Goal: Information Seeking & Learning: Find contact information

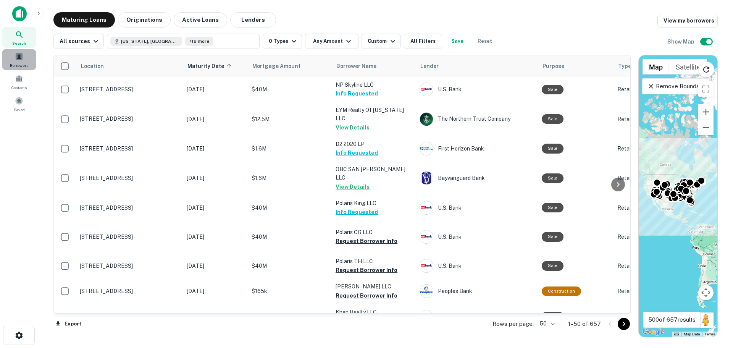
click at [21, 60] on span at bounding box center [19, 56] width 8 height 8
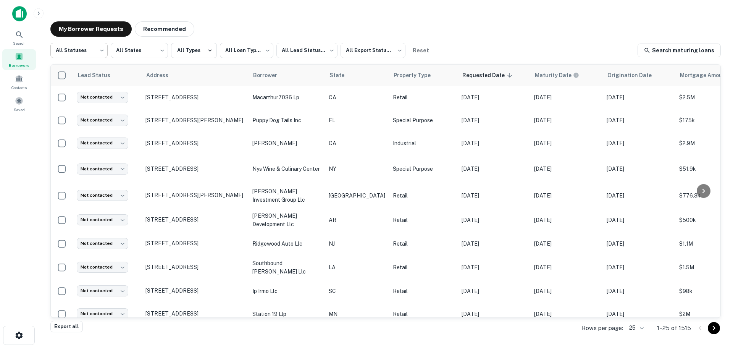
click at [97, 50] on body "**********" at bounding box center [366, 174] width 733 height 348
click at [86, 97] on li "Fulfilled" at bounding box center [78, 98] width 57 height 14
type input "*********"
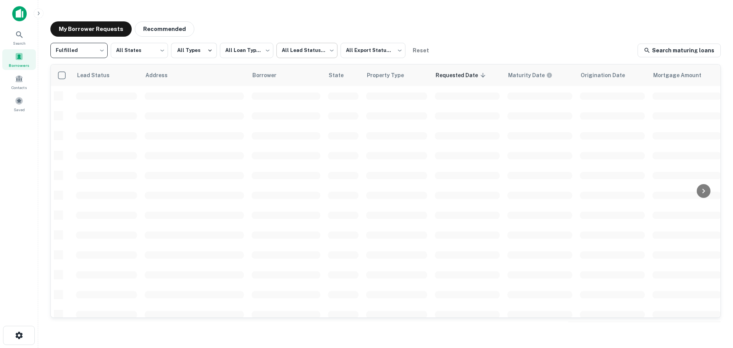
click at [332, 56] on body "**********" at bounding box center [366, 174] width 733 height 348
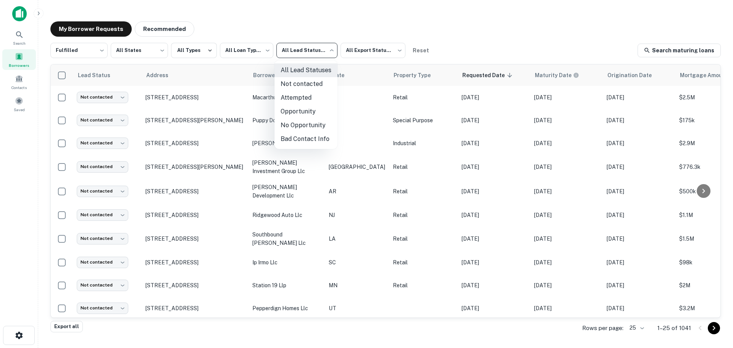
click at [316, 85] on li "Not contacted" at bounding box center [305, 84] width 63 height 14
type input "****"
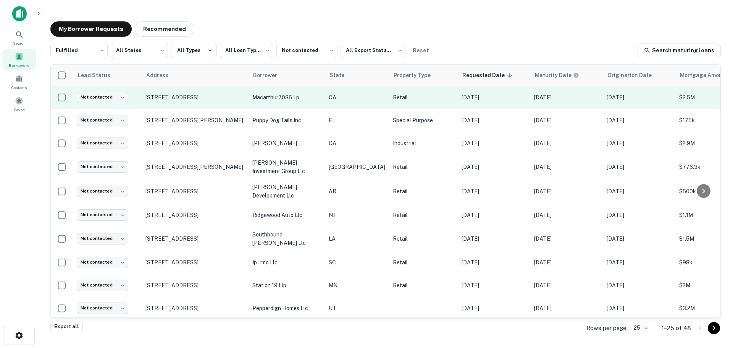
click at [189, 94] on p "1815 E Valley Pkwy Escondido, CA 92027" at bounding box center [194, 97] width 99 height 7
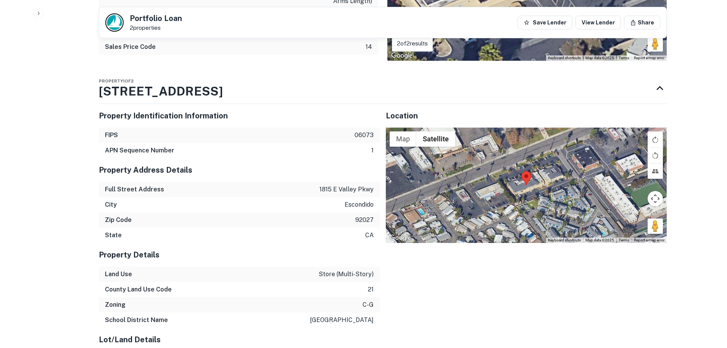
scroll to position [916, 0]
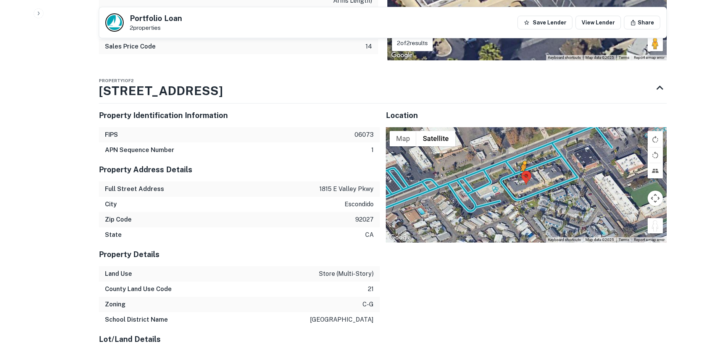
drag, startPoint x: 656, startPoint y: 209, endPoint x: 524, endPoint y: 163, distance: 140.1
click at [524, 163] on div "To activate drag with keyboard, press Alt + Enter. Once in keyboard drag state,…" at bounding box center [526, 184] width 281 height 115
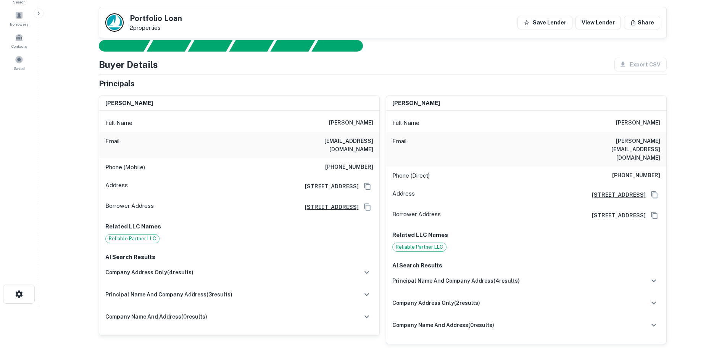
scroll to position [38, 0]
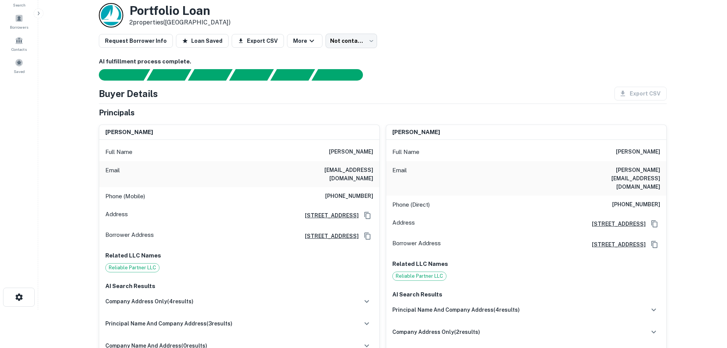
click at [355, 192] on h6 "(510) 508-3938" at bounding box center [349, 196] width 48 height 9
copy h6 "(510) 508-3938"
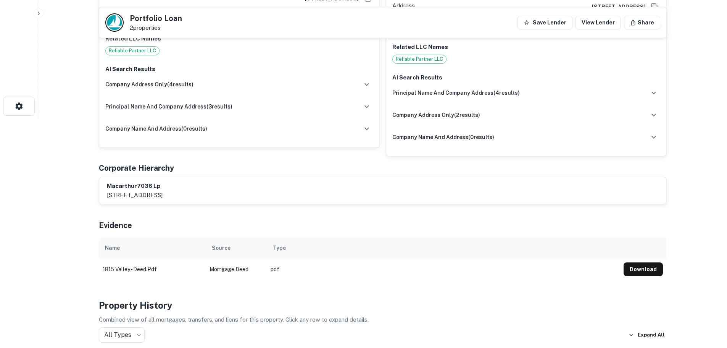
scroll to position [76, 0]
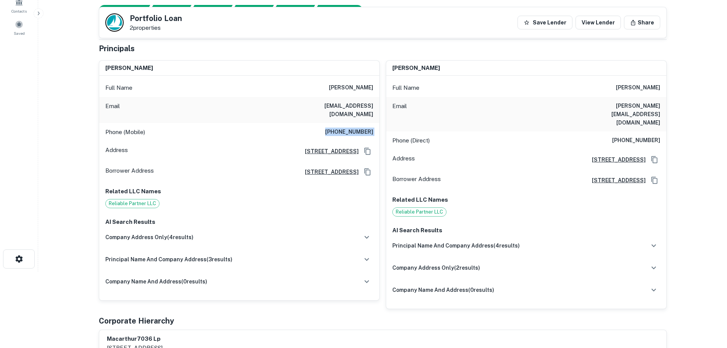
click at [652, 136] on h6 "(510) 655-3253" at bounding box center [636, 140] width 48 height 9
copy h6 "(510) 655-3253"
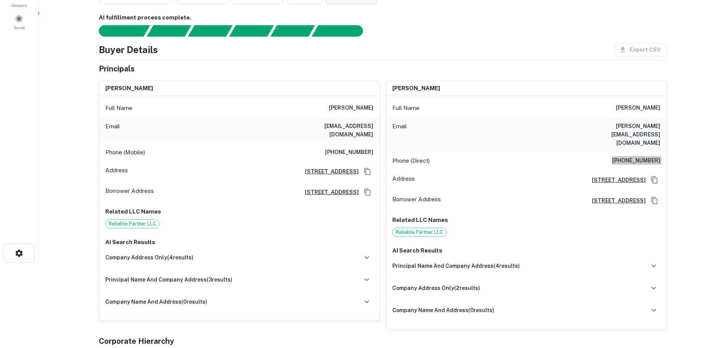
scroll to position [0, 0]
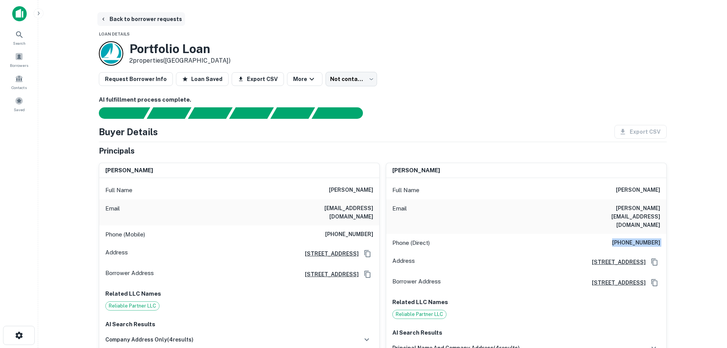
click at [147, 23] on button "Back to borrower requests" at bounding box center [141, 19] width 88 height 14
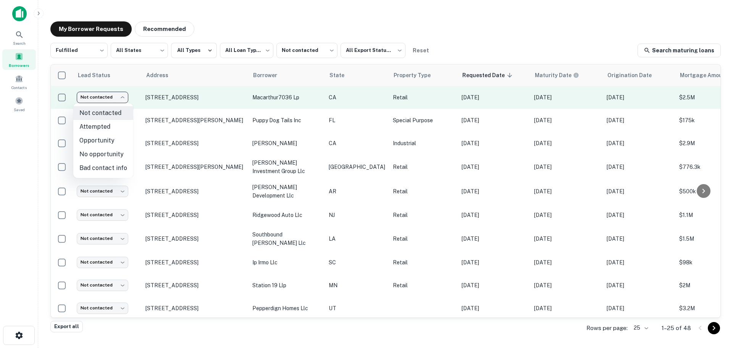
click at [115, 101] on body "**********" at bounding box center [366, 174] width 733 height 348
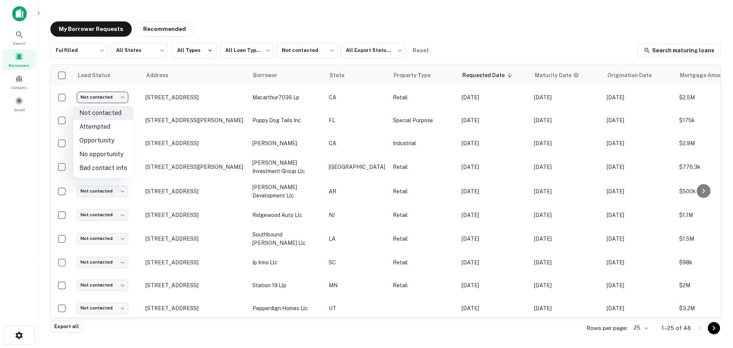
drag, startPoint x: 109, startPoint y: 127, endPoint x: 171, endPoint y: 94, distance: 70.9
click at [171, 94] on div "Not contacted Attempted Opportunity No opportunity Bad contact info" at bounding box center [366, 174] width 733 height 348
click at [171, 95] on div at bounding box center [366, 174] width 733 height 348
click at [171, 95] on div "Not contacted Attempted Opportunity No opportunity Bad contact info" at bounding box center [366, 174] width 733 height 348
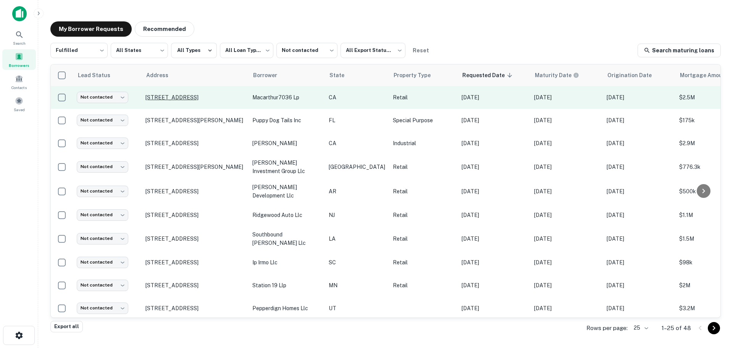
click at [167, 95] on p "1815 E Valley Pkwy Escondido, CA 92027" at bounding box center [194, 97] width 99 height 7
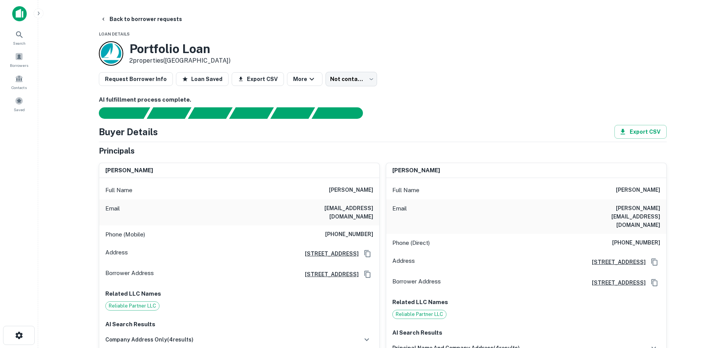
click at [361, 230] on h6 "(510) 508-3938" at bounding box center [349, 234] width 48 height 9
copy h6 "(510) 508-3938"
click at [142, 22] on button "Back to borrower requests" at bounding box center [141, 19] width 88 height 14
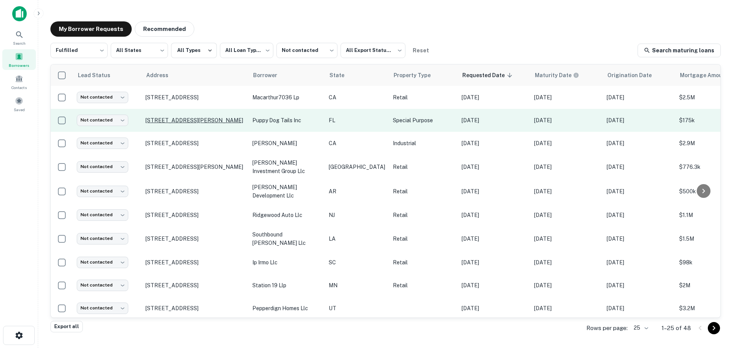
click at [205, 120] on p "522 Nw Turner Ave Lake City, FL 32055" at bounding box center [194, 120] width 99 height 7
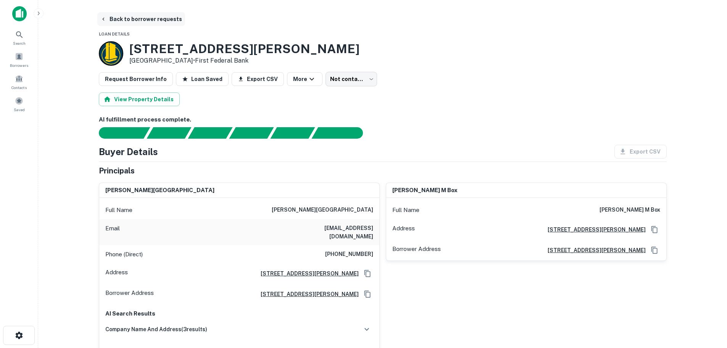
click at [124, 15] on button "Back to borrower requests" at bounding box center [141, 19] width 88 height 14
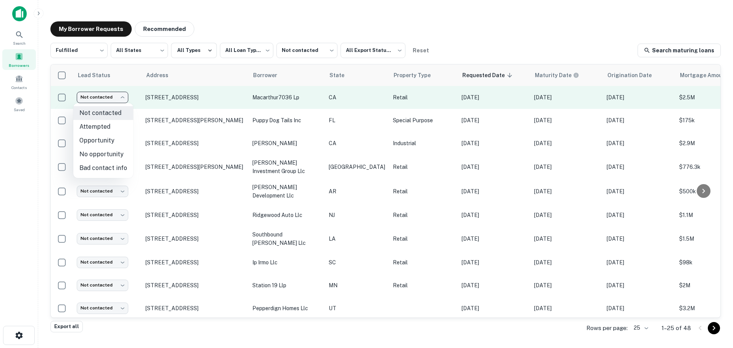
click at [108, 97] on body "**********" at bounding box center [366, 174] width 733 height 348
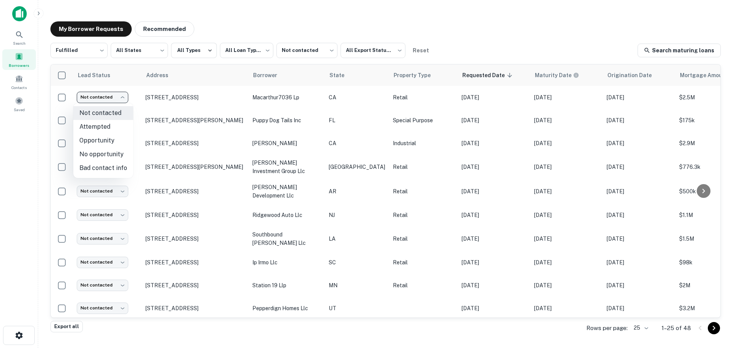
click at [113, 124] on li "Attempted" at bounding box center [103, 127] width 60 height 14
type input "*********"
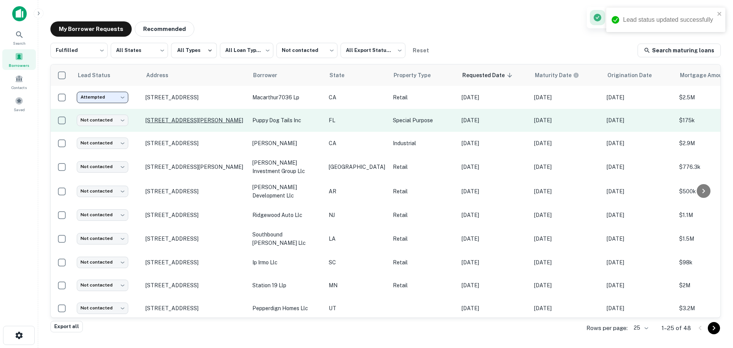
click at [194, 119] on p "522 Nw Turner Ave Lake City, FL 32055" at bounding box center [194, 120] width 99 height 7
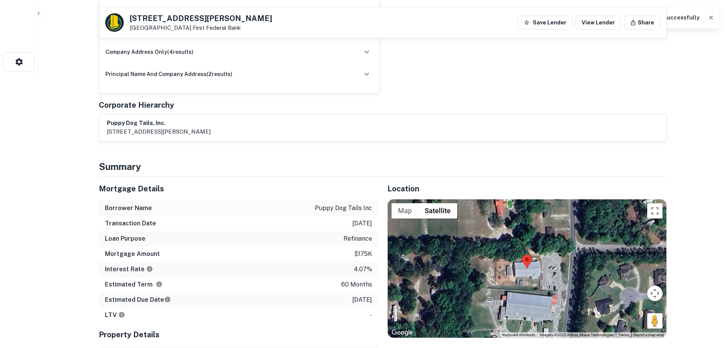
scroll to position [382, 0]
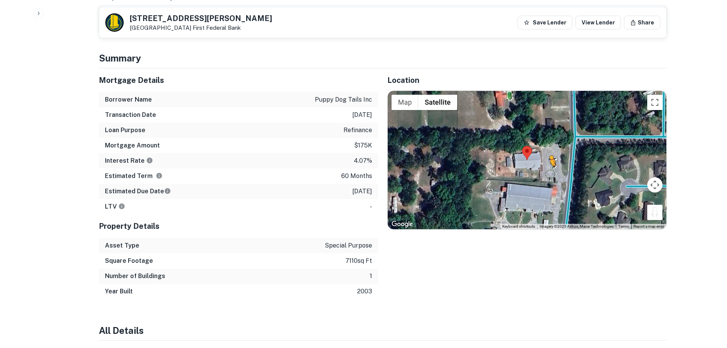
drag, startPoint x: 655, startPoint y: 210, endPoint x: 549, endPoint y: 161, distance: 117.2
click at [549, 161] on div "To activate drag with keyboard, press Alt + Enter. Once in keyboard drag state,…" at bounding box center [527, 160] width 279 height 138
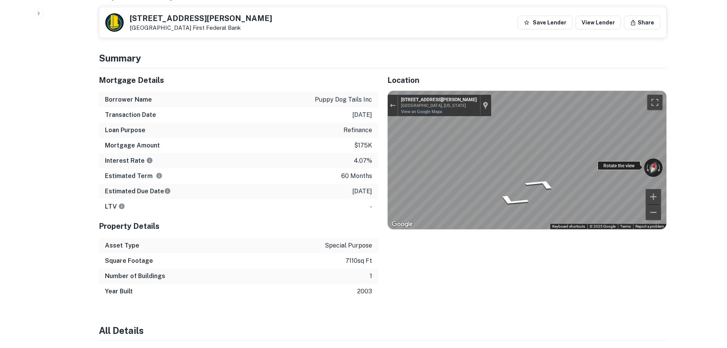
click at [653, 161] on div "← Move left → Move right ↑ Move up ↓ Move down + Zoom in - Zoom out 500 NW Turn…" at bounding box center [527, 160] width 279 height 138
click at [614, 161] on div "← Move left → Move right ↑ Move up ↓ Move down + Zoom in - Zoom out 500 NW Turn…" at bounding box center [527, 160] width 279 height 138
click at [630, 167] on div "Map" at bounding box center [527, 160] width 279 height 138
click at [195, 16] on h5 "522 NW TURNER AVE" at bounding box center [201, 19] width 142 height 8
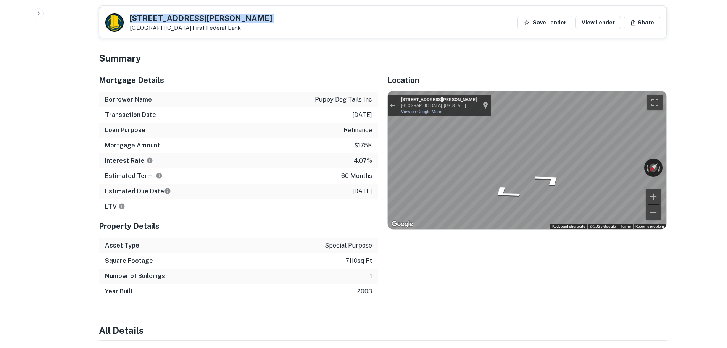
click at [195, 16] on h5 "522 NW TURNER AVE" at bounding box center [201, 19] width 142 height 8
copy h5 "522 NW TURNER AVE"
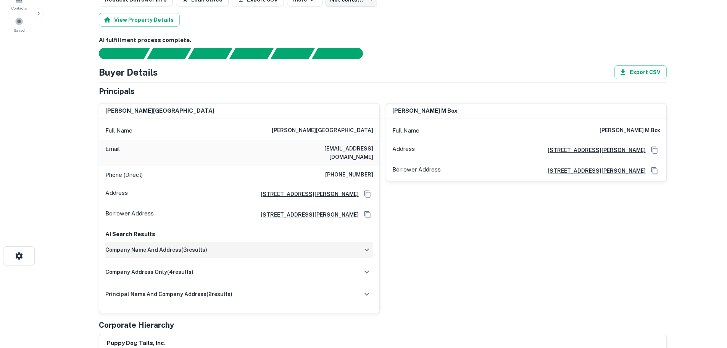
scroll to position [0, 0]
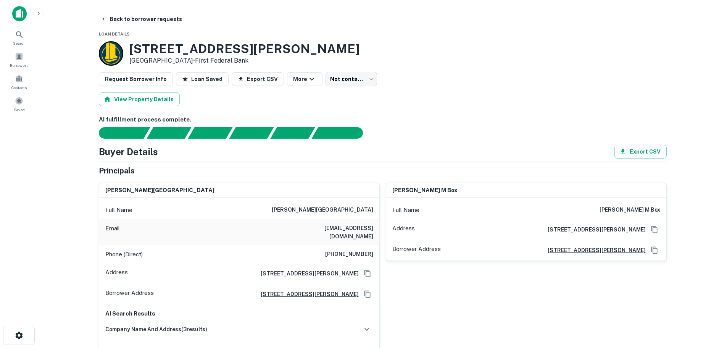
click at [345, 250] on h6 "(386) 984-9396" at bounding box center [349, 254] width 48 height 9
copy h6 "(386) 984-9396"
drag, startPoint x: 306, startPoint y: 101, endPoint x: 345, endPoint y: 161, distance: 71.7
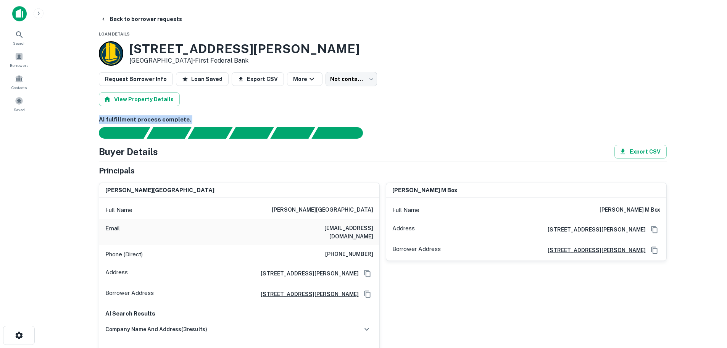
drag, startPoint x: 360, startPoint y: 159, endPoint x: 300, endPoint y: 155, distance: 60.0
click at [303, 155] on div "Buyer Details Export CSV Principals clayton d turbeville Full Name clayton d tu…" at bounding box center [383, 293] width 568 height 296
drag, startPoint x: 282, startPoint y: 131, endPoint x: 304, endPoint y: 108, distance: 31.0
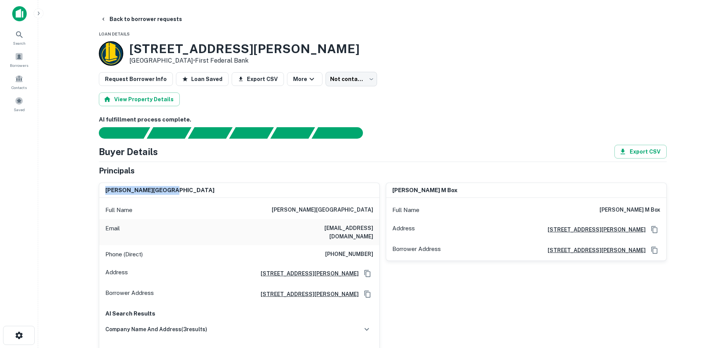
drag, startPoint x: 290, startPoint y: 180, endPoint x: 292, endPoint y: 165, distance: 15.4
click at [292, 165] on div "Principals clayton d turbeville Full Name clayton d turbeville Email dylant1230…" at bounding box center [383, 303] width 568 height 276
click at [205, 171] on div "Principals" at bounding box center [383, 170] width 568 height 11
drag, startPoint x: 219, startPoint y: 161, endPoint x: 281, endPoint y: 161, distance: 61.1
click at [277, 161] on div "Buyer Details Export CSV Principals clayton d turbeville Full Name clayton d tu…" at bounding box center [383, 293] width 568 height 296
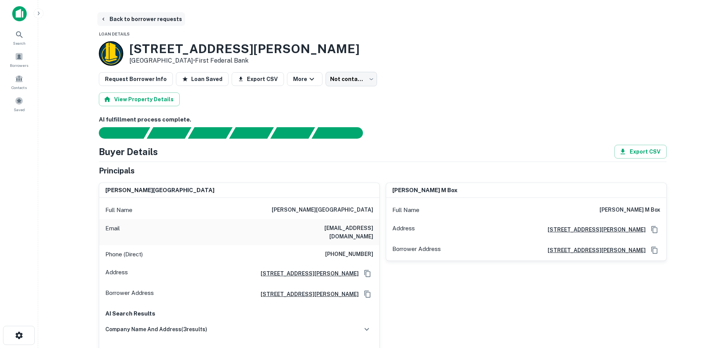
click at [160, 21] on button "Back to borrower requests" at bounding box center [141, 19] width 88 height 14
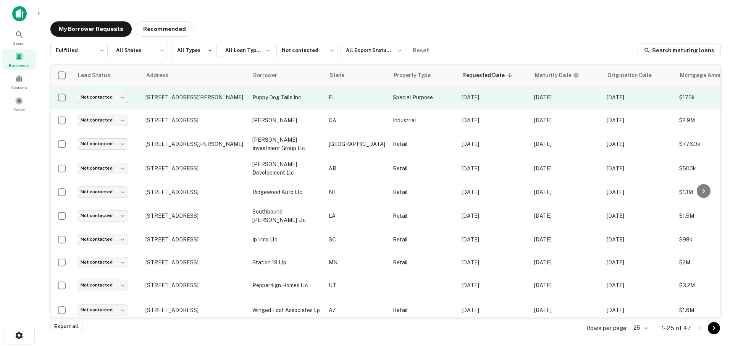
click at [113, 98] on body "**********" at bounding box center [366, 174] width 733 height 348
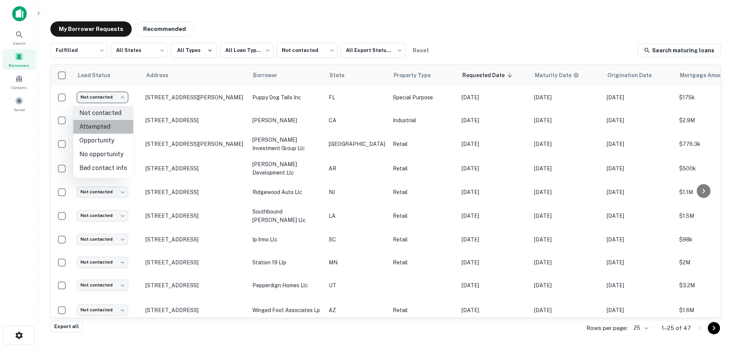
click at [114, 131] on li "Attempted" at bounding box center [103, 127] width 60 height 14
type input "*********"
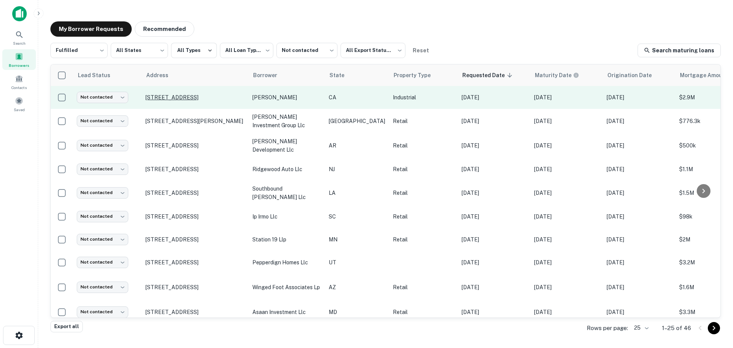
click at [156, 98] on p "1827 E Spring St Long Beach, CA 90806" at bounding box center [194, 97] width 99 height 7
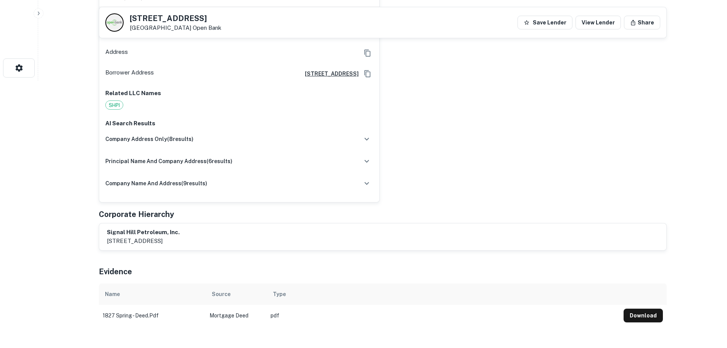
scroll to position [458, 0]
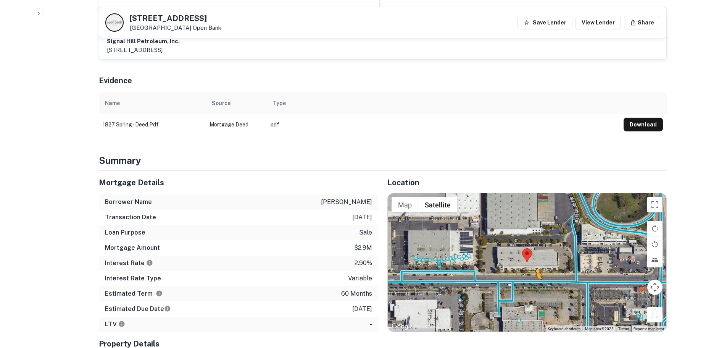
drag, startPoint x: 656, startPoint y: 310, endPoint x: 534, endPoint y: 278, distance: 125.5
click at [534, 278] on div "To activate drag with keyboard, press Alt + Enter. Once in keyboard drag state,…" at bounding box center [527, 262] width 279 height 138
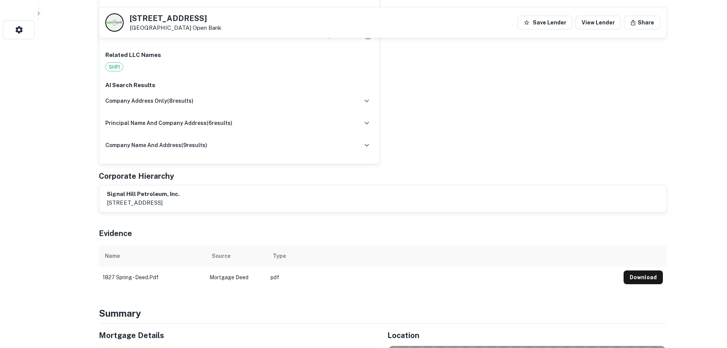
scroll to position [114, 0]
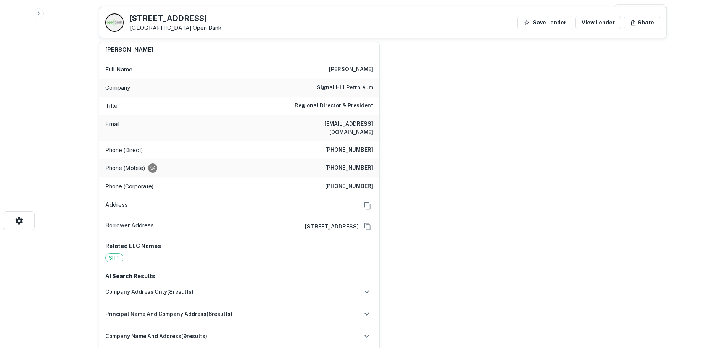
click at [178, 12] on div "1827 E Spring St Long Beach, CA 90806 Open Bank Save Lender View Lender Share" at bounding box center [382, 22] width 567 height 31
copy h5 "1827 E Spring St"
click at [368, 145] on h6 "(562) 326-5225" at bounding box center [349, 149] width 48 height 9
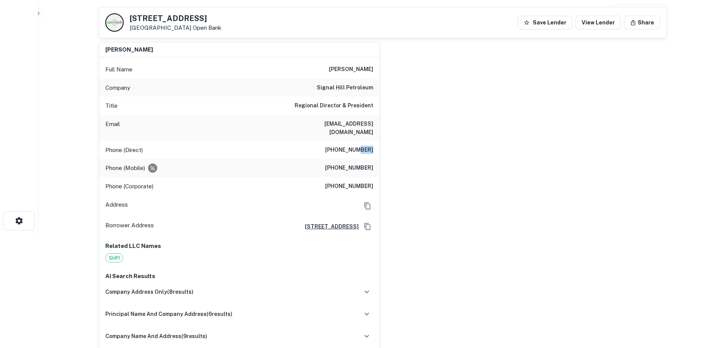
click at [368, 145] on h6 "(562) 326-5225" at bounding box center [349, 149] width 48 height 9
copy h6 "(562) 326-5225"
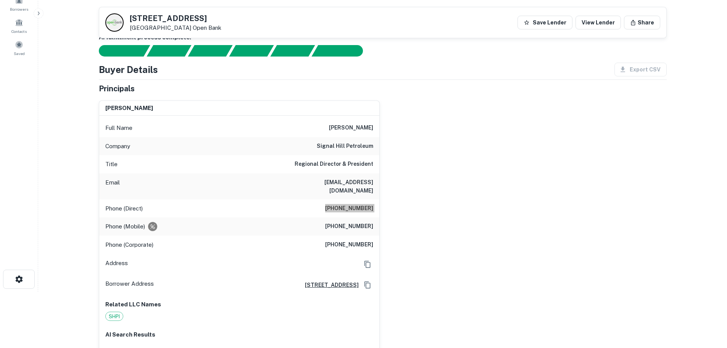
scroll to position [0, 0]
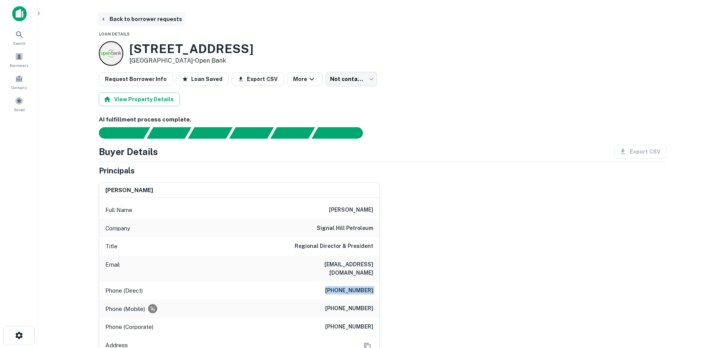
click at [151, 15] on button "Back to borrower requests" at bounding box center [141, 19] width 88 height 14
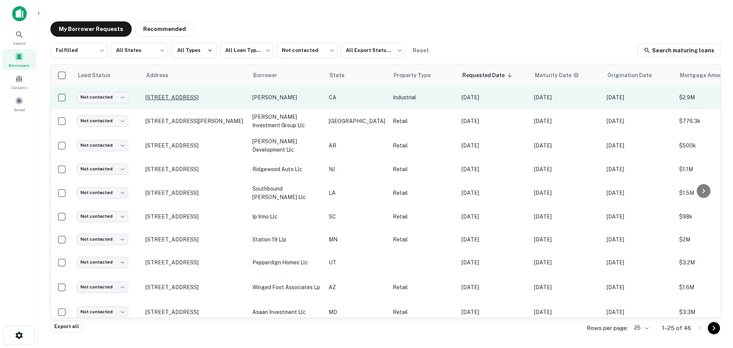
click at [146, 95] on p "1827 E Spring St Long Beach, CA 90806" at bounding box center [194, 97] width 99 height 7
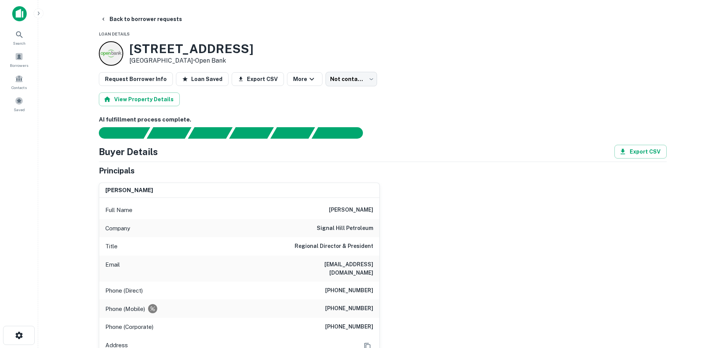
click at [340, 304] on h6 "(949) 500-7552" at bounding box center [349, 308] width 48 height 9
click at [338, 304] on h6 "(949) 500-7552" at bounding box center [349, 308] width 48 height 9
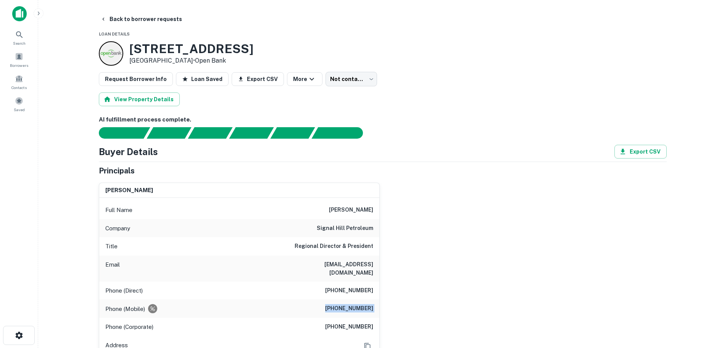
click at [338, 304] on h6 "(949) 500-7552" at bounding box center [349, 308] width 48 height 9
click at [352, 206] on h6 "craig barto" at bounding box center [351, 209] width 44 height 9
copy h6 "craig barto"
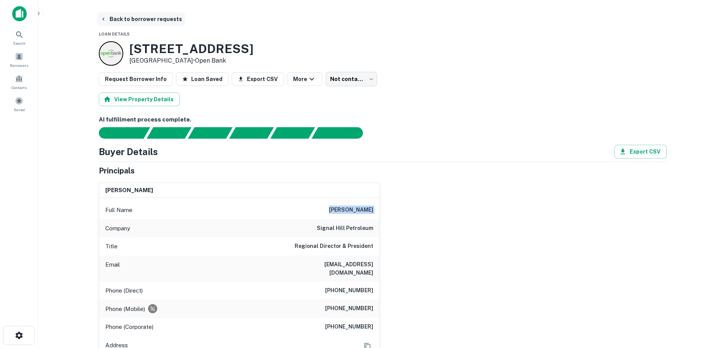
click at [121, 18] on button "Back to borrower requests" at bounding box center [141, 19] width 88 height 14
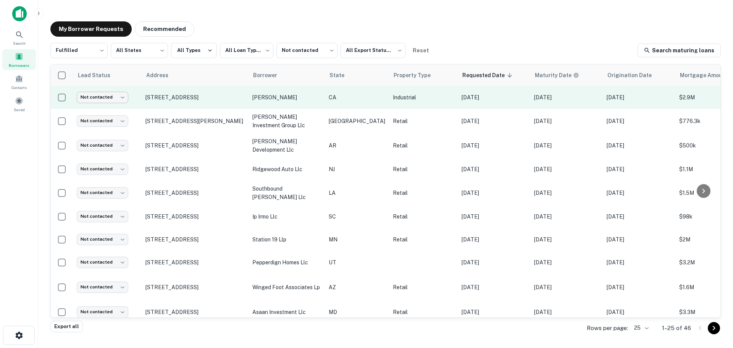
click at [117, 97] on body "**********" at bounding box center [366, 174] width 733 height 348
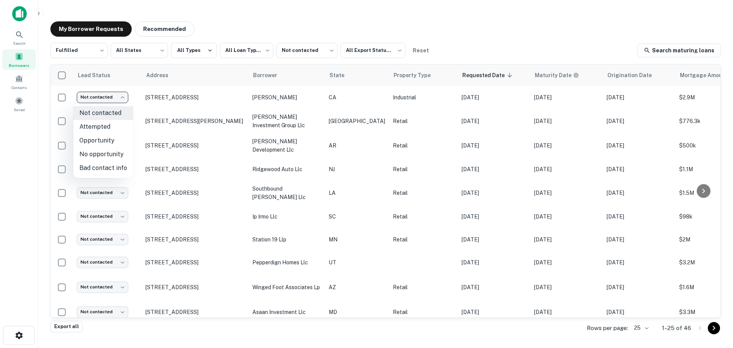
click at [113, 129] on li "Attempted" at bounding box center [103, 127] width 60 height 14
type input "*********"
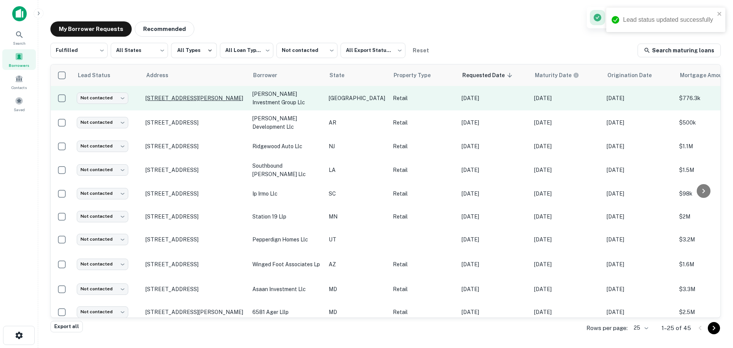
click at [190, 97] on p "5302 Mcpherson Rd Laredo, TX 78041" at bounding box center [194, 98] width 99 height 7
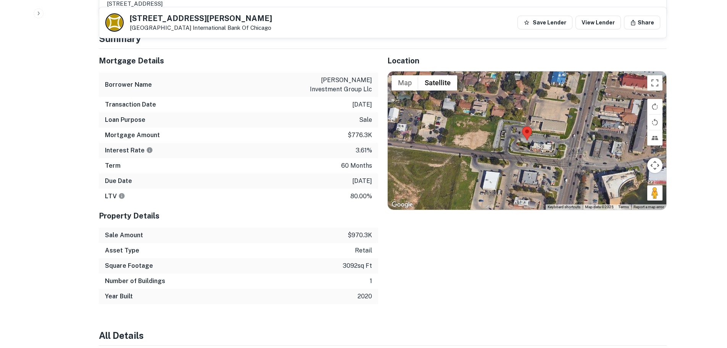
scroll to position [496, 0]
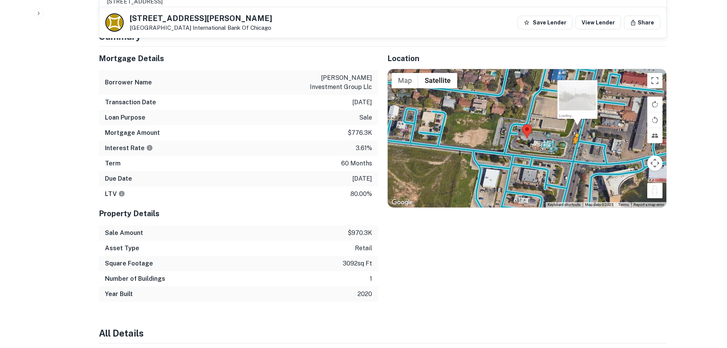
drag, startPoint x: 655, startPoint y: 179, endPoint x: 568, endPoint y: 127, distance: 100.5
click at [569, 127] on div "To activate drag with keyboard, press Alt + Enter. Once in keyboard drag state,…" at bounding box center [527, 138] width 279 height 138
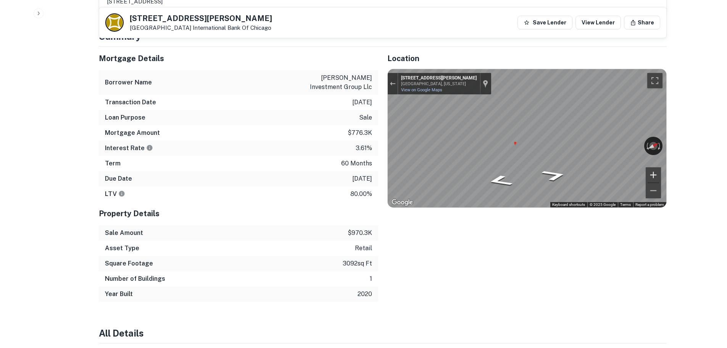
click at [645, 152] on div "← Move left → Move right ↑ Move up ↓ Move down + Zoom in - Zoom out 5251 McPher…" at bounding box center [527, 138] width 279 height 138
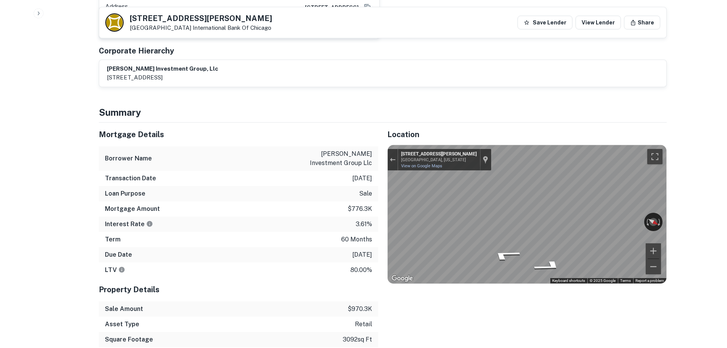
scroll to position [343, 0]
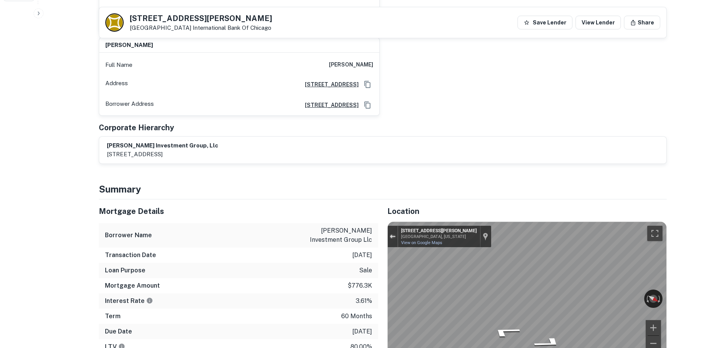
click at [395, 234] on div "Exit the Street View" at bounding box center [393, 236] width 6 height 5
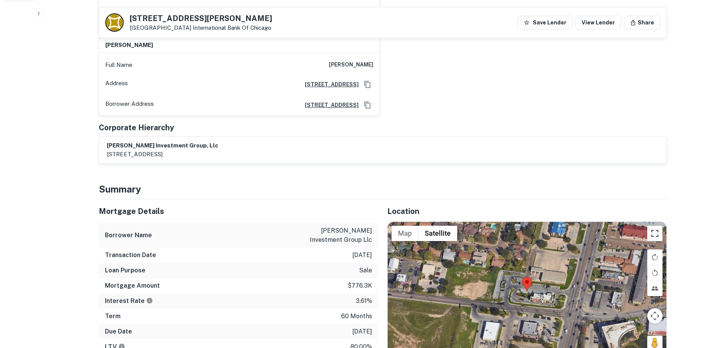
click at [655, 226] on button "Toggle fullscreen view" at bounding box center [654, 233] width 15 height 15
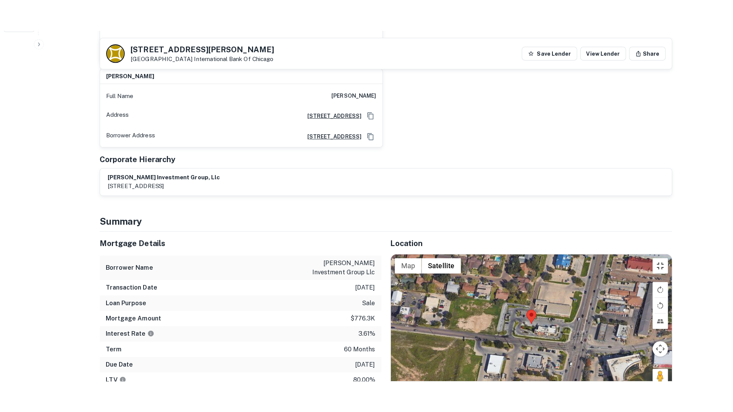
scroll to position [408, 0]
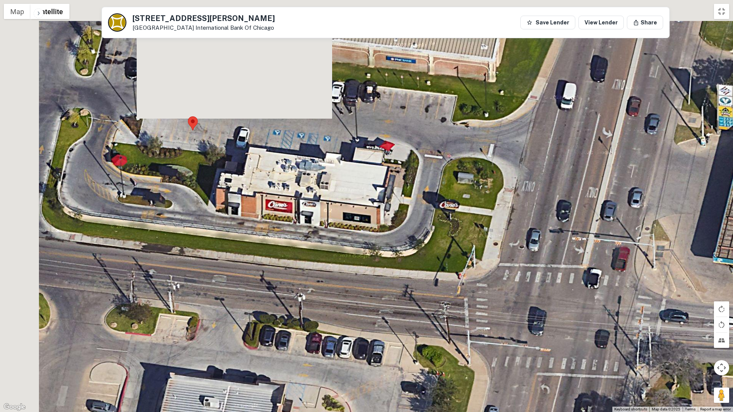
drag, startPoint x: 366, startPoint y: 246, endPoint x: 459, endPoint y: 431, distance: 206.5
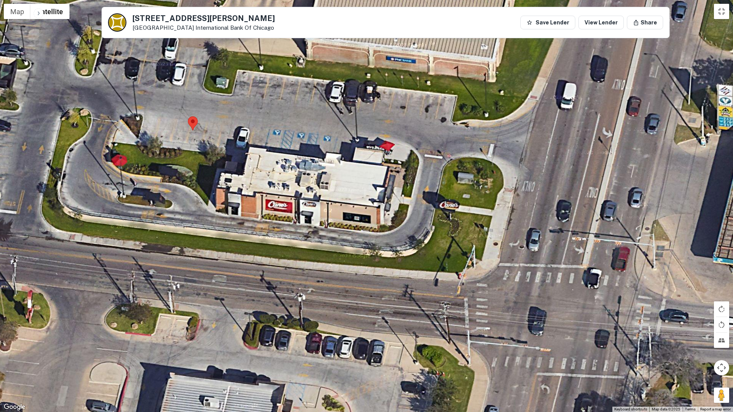
click at [718, 19] on div "Loading..." at bounding box center [366, 206] width 733 height 412
click at [719, 10] on button "Toggle fullscreen view" at bounding box center [721, 11] width 15 height 15
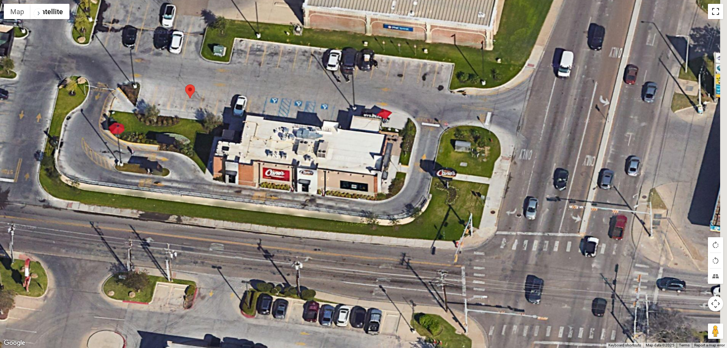
scroll to position [38, 0]
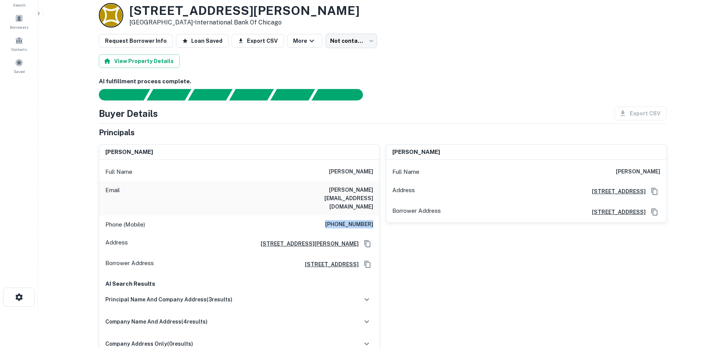
drag, startPoint x: 328, startPoint y: 206, endPoint x: 373, endPoint y: 205, distance: 45.1
click at [373, 215] on div "Phone (Mobile) (956) 655-3738" at bounding box center [239, 224] width 280 height 18
copy h6 "(956) 655-3738"
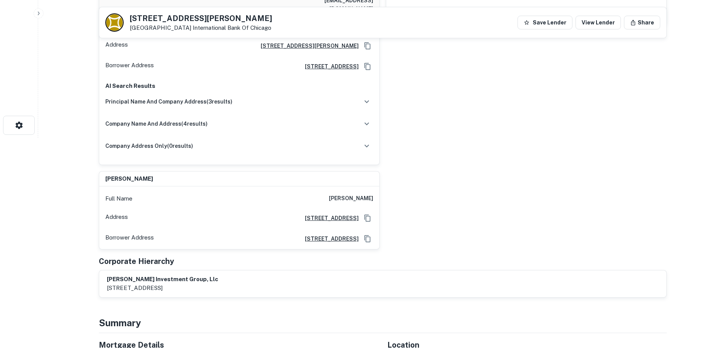
scroll to position [229, 0]
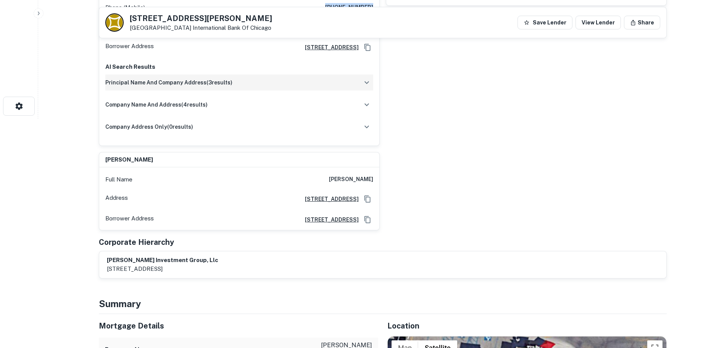
click at [363, 78] on icon "button" at bounding box center [366, 82] width 9 height 9
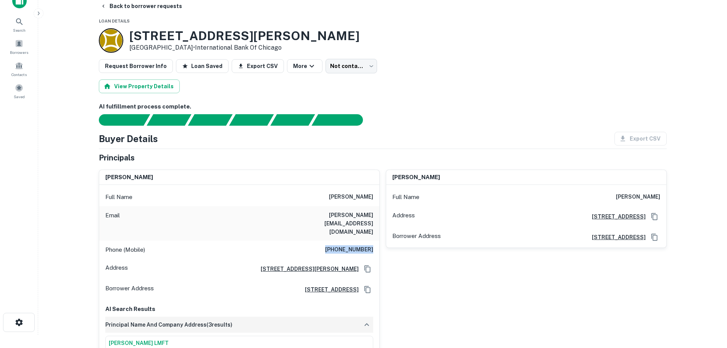
scroll to position [0, 0]
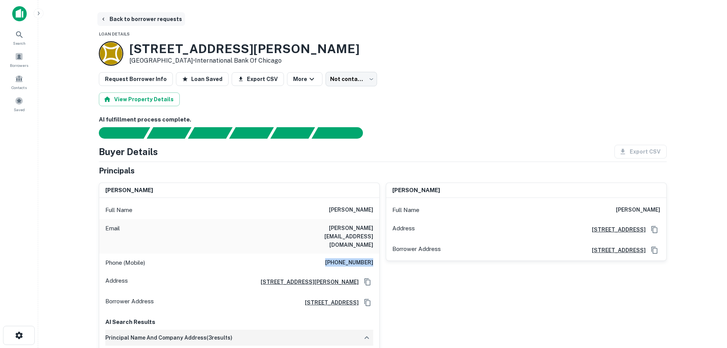
click at [167, 20] on button "Back to borrower requests" at bounding box center [141, 19] width 88 height 14
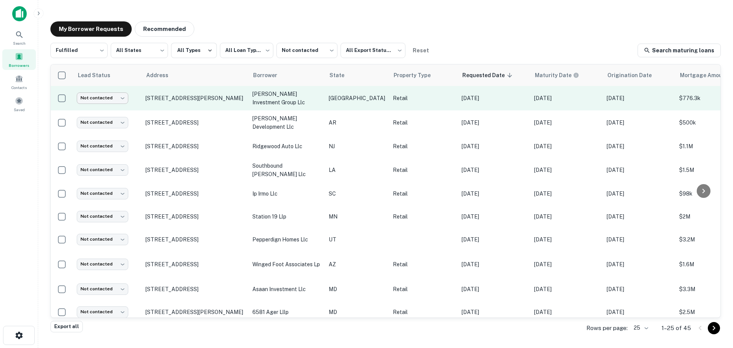
click at [97, 101] on body "**********" at bounding box center [366, 174] width 733 height 348
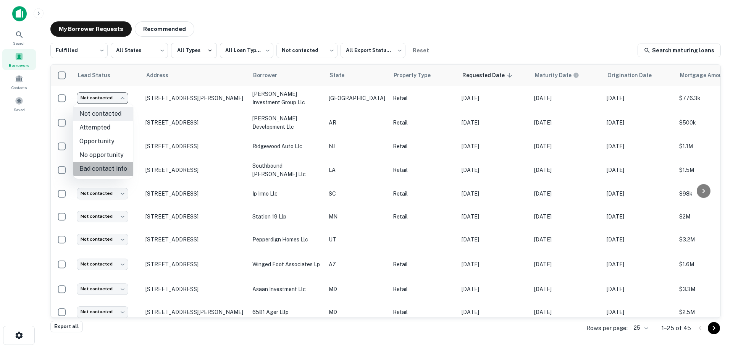
click at [103, 162] on li "Bad contact info" at bounding box center [103, 169] width 60 height 14
type input "**********"
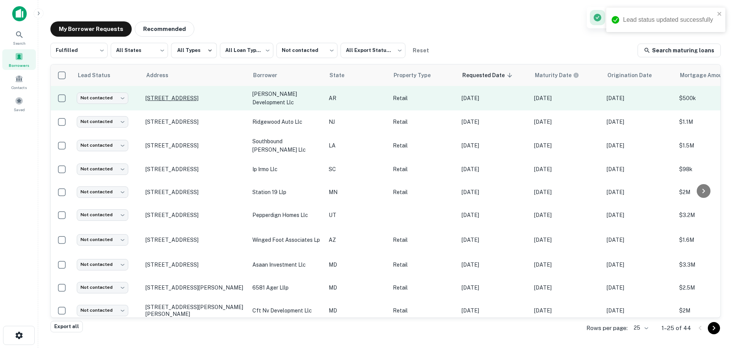
click at [197, 95] on p "2100 Red Wolf Blvd Jonesboro, AR 72401" at bounding box center [194, 98] width 99 height 7
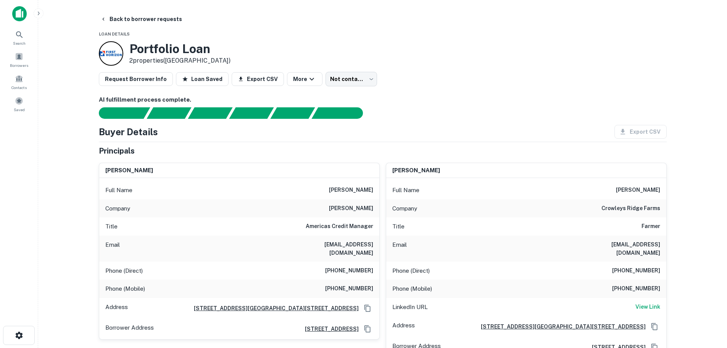
scroll to position [38, 0]
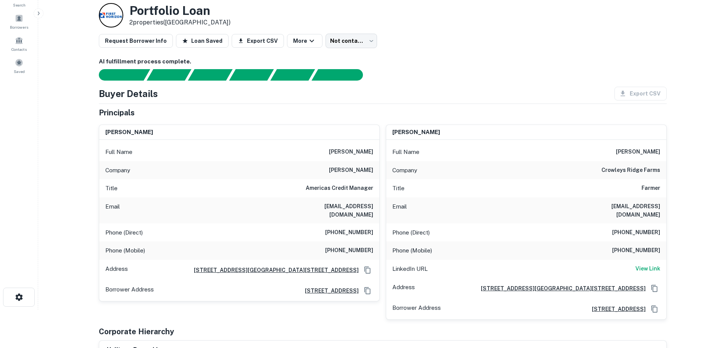
click at [357, 154] on h6 "angie hodges" at bounding box center [351, 151] width 44 height 9
copy h6 "angie hodges"
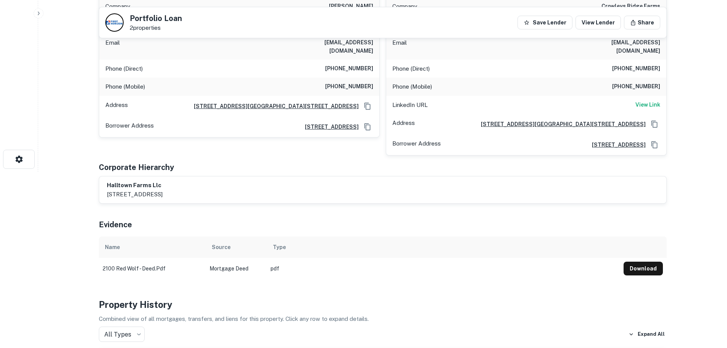
scroll to position [66, 0]
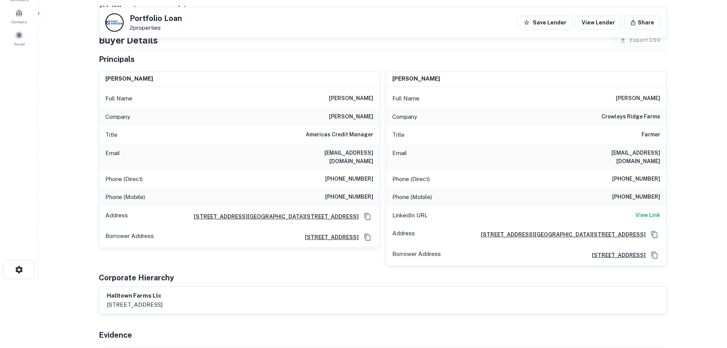
click at [345, 174] on h6 "(870) 935-2191" at bounding box center [349, 178] width 48 height 9
click at [364, 192] on h6 "(870) 351-6486" at bounding box center [349, 196] width 48 height 9
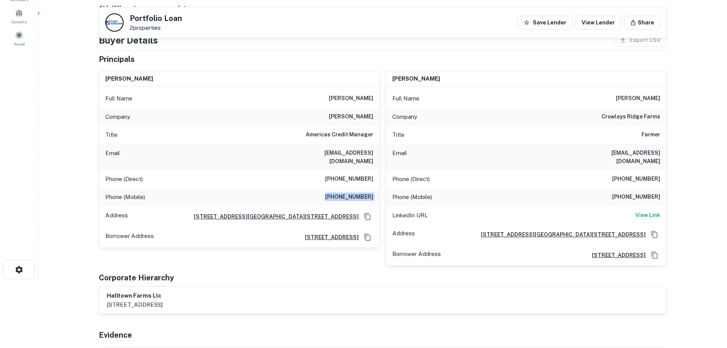
click at [364, 192] on h6 "(870) 351-6486" at bounding box center [349, 196] width 48 height 9
click at [650, 192] on h6 "(870) 919-4381" at bounding box center [636, 196] width 48 height 9
click at [348, 174] on h6 "(870) 935-2191" at bounding box center [349, 178] width 48 height 9
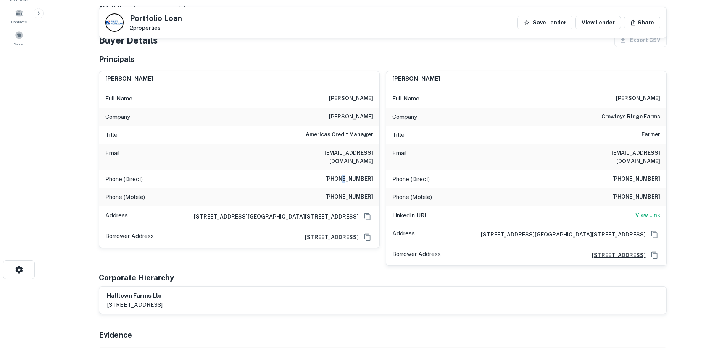
click at [348, 174] on h6 "(870) 935-2191" at bounding box center [349, 178] width 48 height 9
click at [352, 192] on h6 "(870) 351-6486" at bounding box center [349, 196] width 48 height 9
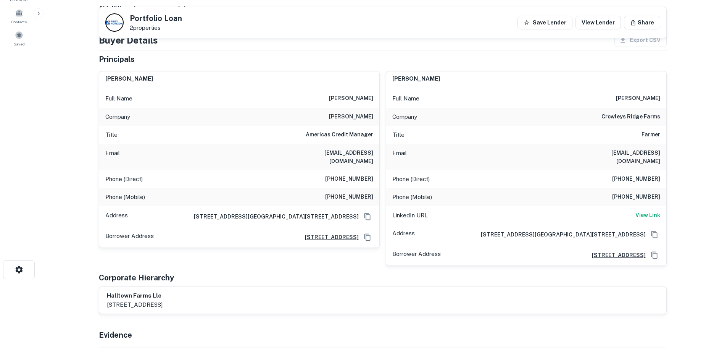
click at [649, 174] on h6 "(870) 935-2191" at bounding box center [636, 178] width 48 height 9
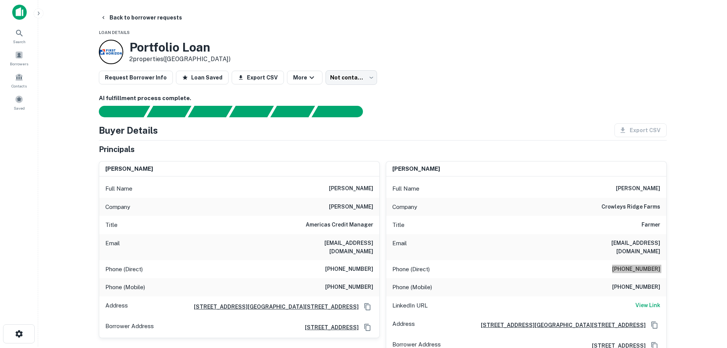
scroll to position [0, 0]
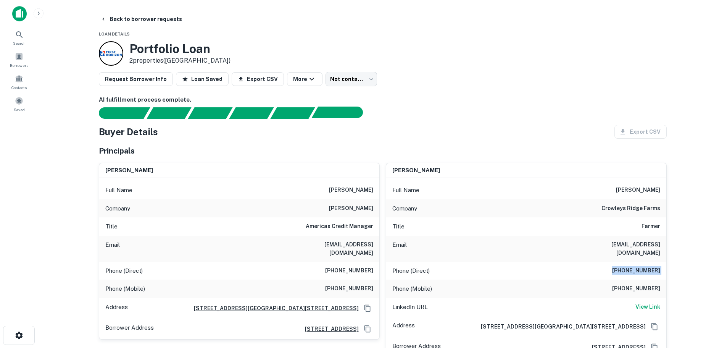
drag, startPoint x: 142, startPoint y: 18, endPoint x: 340, endPoint y: 115, distance: 220.4
click at [142, 18] on button "Back to borrower requests" at bounding box center [141, 19] width 88 height 14
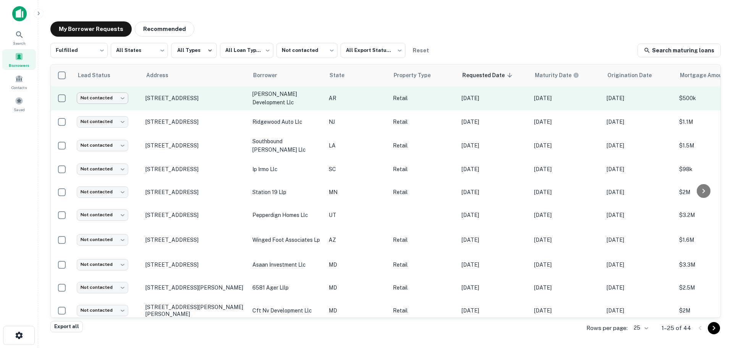
click at [103, 100] on body "**********" at bounding box center [366, 174] width 733 height 348
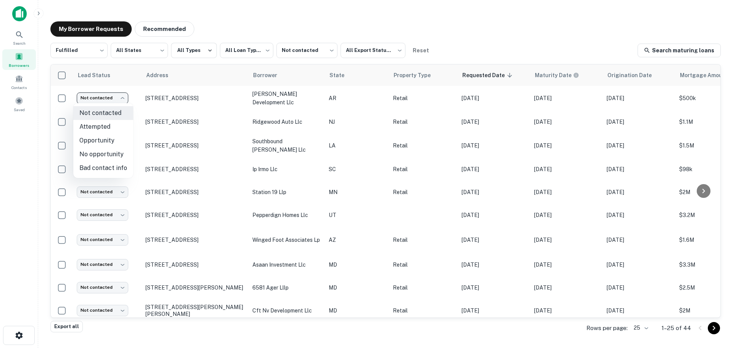
click at [106, 124] on li "Attempted" at bounding box center [103, 127] width 60 height 14
type input "*********"
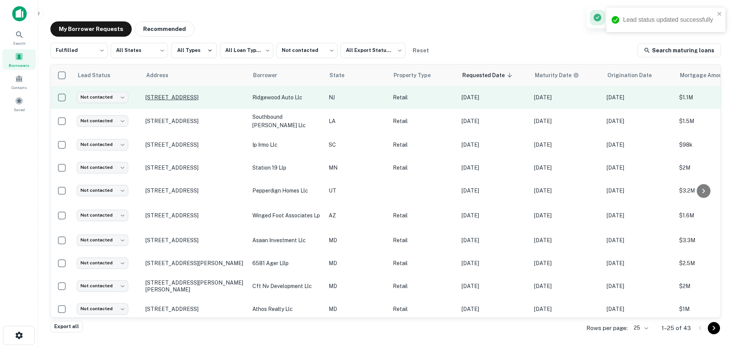
click at [189, 94] on p "260 Franklin Ave Ridgewood, NJ 07450" at bounding box center [194, 97] width 99 height 7
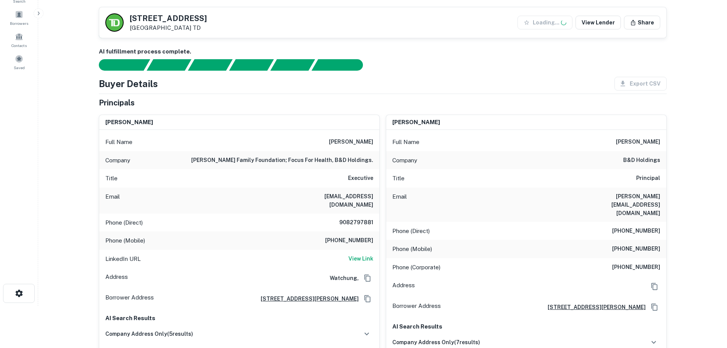
scroll to position [114, 0]
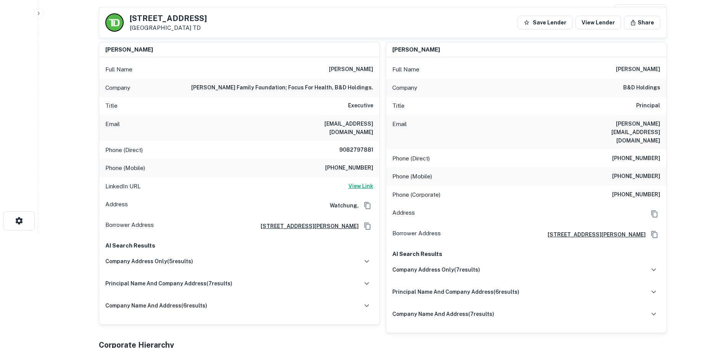
click at [364, 182] on h6 "View Link" at bounding box center [360, 186] width 25 height 8
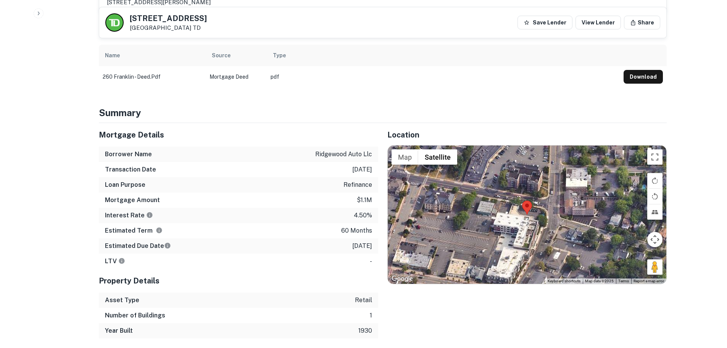
scroll to position [496, 0]
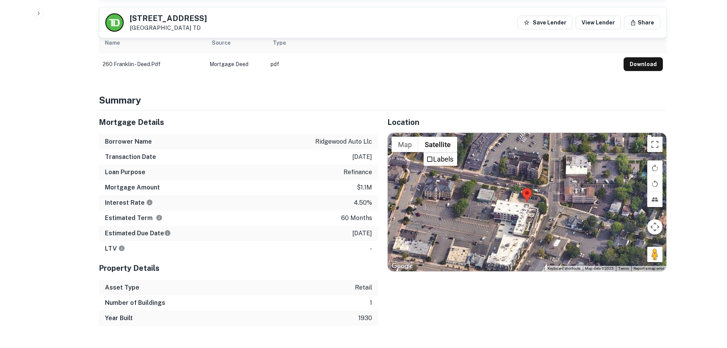
click at [166, 24] on div "260 Franklin Ave Ridgewood, NJ 07450 TD" at bounding box center [168, 23] width 77 height 17
click at [168, 23] on div "260 Franklin Ave Ridgewood, NJ 07450 TD" at bounding box center [168, 23] width 77 height 17
click at [172, 20] on h5 "260 Franklin Ave" at bounding box center [168, 19] width 77 height 8
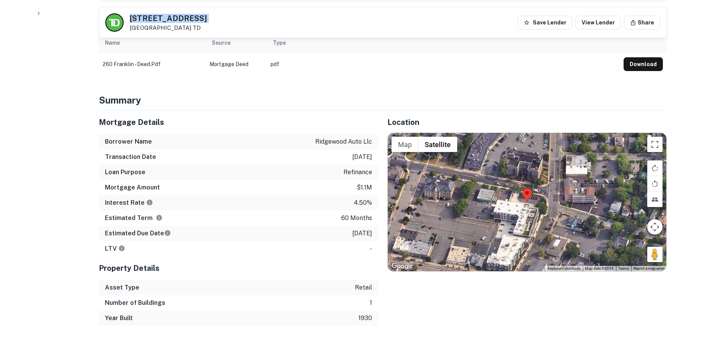
click at [172, 20] on h5 "260 Franklin Ave" at bounding box center [168, 19] width 77 height 8
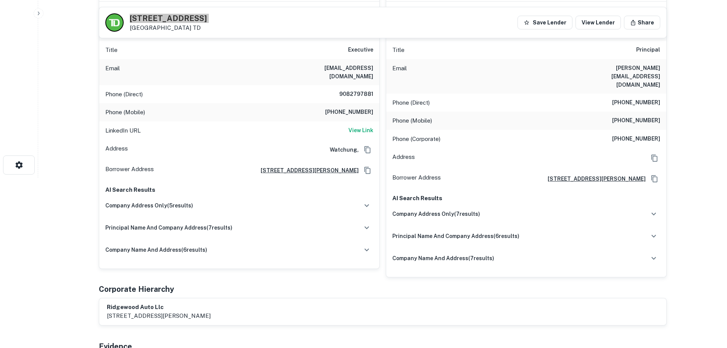
scroll to position [153, 0]
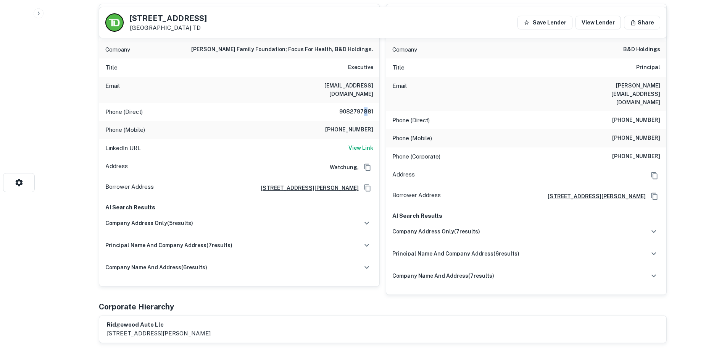
drag, startPoint x: 367, startPoint y: 103, endPoint x: 364, endPoint y: 98, distance: 5.0
click at [364, 103] on div "Phone (Direct) 9082797881" at bounding box center [239, 112] width 280 height 18
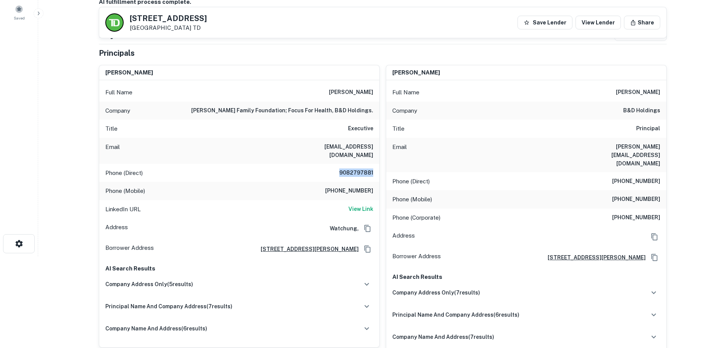
scroll to position [76, 0]
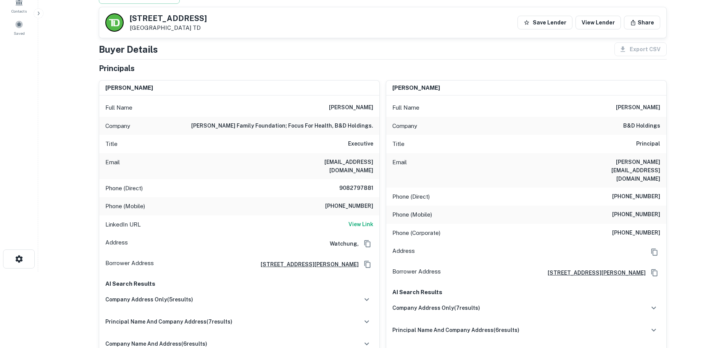
click at [642, 106] on h6 "martin segal" at bounding box center [638, 107] width 44 height 9
click at [643, 110] on h6 "martin segal" at bounding box center [638, 107] width 44 height 9
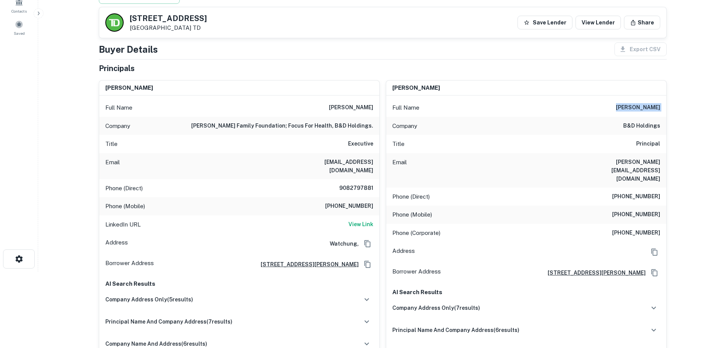
click at [643, 110] on h6 "martin segal" at bounding box center [638, 107] width 44 height 9
click at [639, 210] on h6 "(848) 800-4798" at bounding box center [636, 214] width 48 height 9
click at [650, 228] on h6 "(908) 279-0942" at bounding box center [636, 232] width 48 height 9
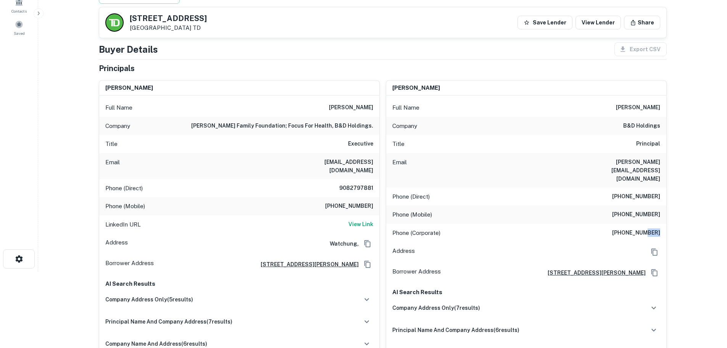
click at [650, 228] on h6 "(908) 279-0942" at bounding box center [636, 232] width 48 height 9
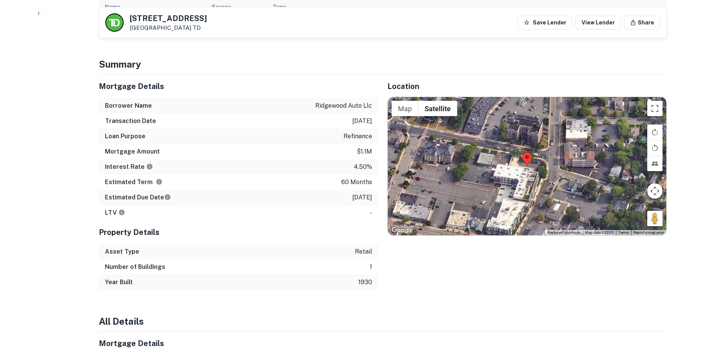
scroll to position [534, 0]
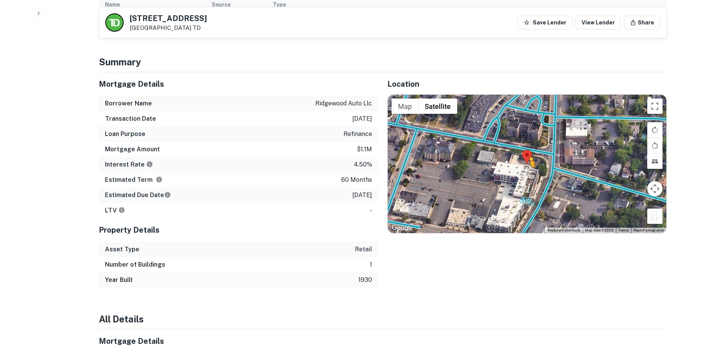
drag, startPoint x: 659, startPoint y: 202, endPoint x: 529, endPoint y: 155, distance: 137.6
click at [529, 155] on div "To activate drag with keyboard, press Alt + Enter. Once in keyboard drag state,…" at bounding box center [527, 164] width 279 height 138
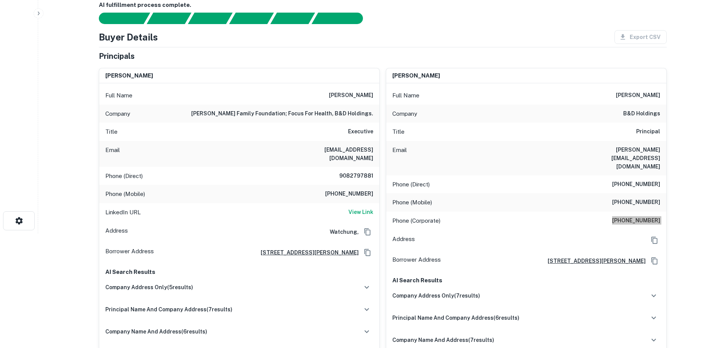
scroll to position [0, 0]
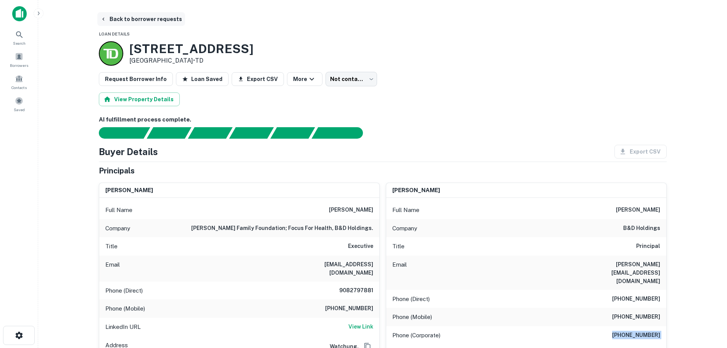
drag, startPoint x: 146, startPoint y: 11, endPoint x: 148, endPoint y: 16, distance: 4.6
click at [146, 11] on main "Back to borrower requests Loan Details 260 Franklin Ave Ridgewood, NJ 07450 • T…" at bounding box center [382, 174] width 689 height 348
click at [151, 21] on button "Back to borrower requests" at bounding box center [141, 19] width 88 height 14
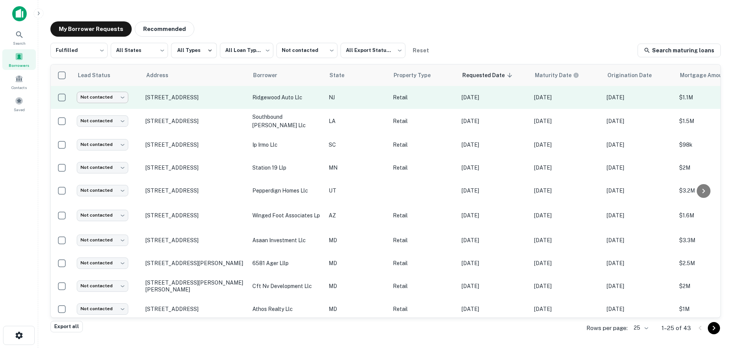
click at [92, 95] on body "**********" at bounding box center [366, 174] width 733 height 348
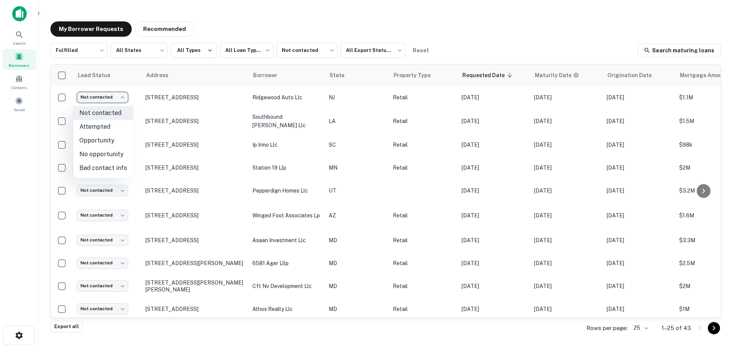
click at [97, 152] on li "No opportunity" at bounding box center [103, 154] width 60 height 14
type input "**********"
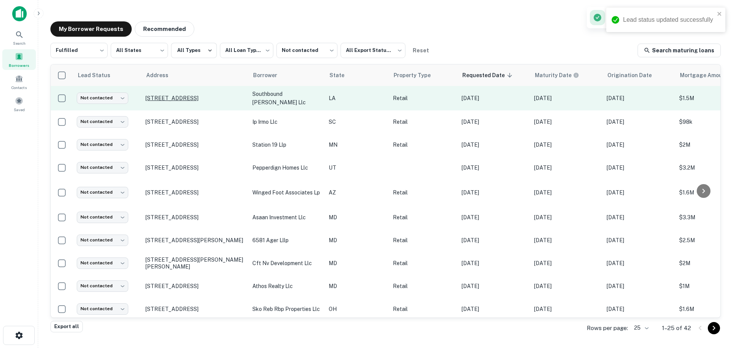
click at [181, 97] on p "5912 Main St Zachary, LA 70791" at bounding box center [194, 98] width 99 height 7
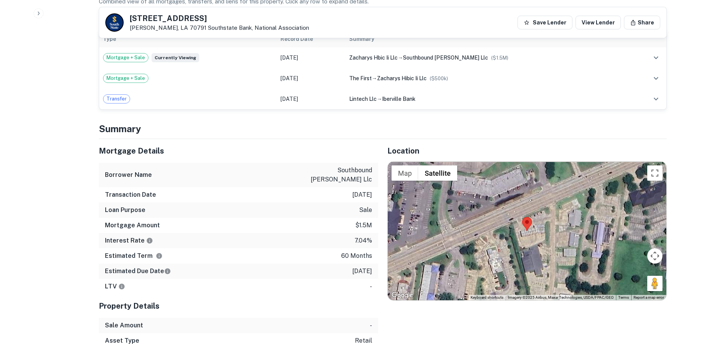
scroll to position [496, 0]
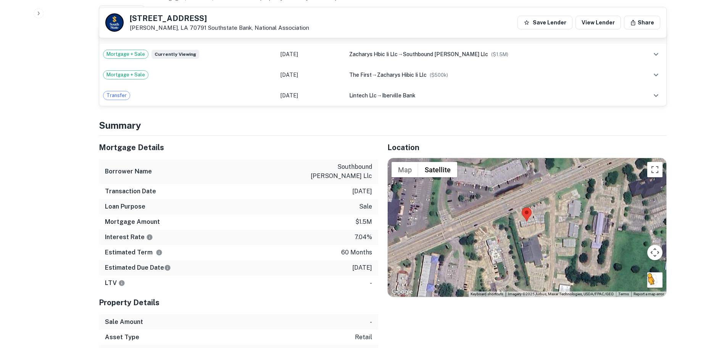
drag, startPoint x: 660, startPoint y: 281, endPoint x: 659, endPoint y: 274, distance: 7.3
click at [659, 274] on div "To activate drag with keyboard, press Alt + Enter. Once in keyboard drag state,…" at bounding box center [527, 227] width 279 height 138
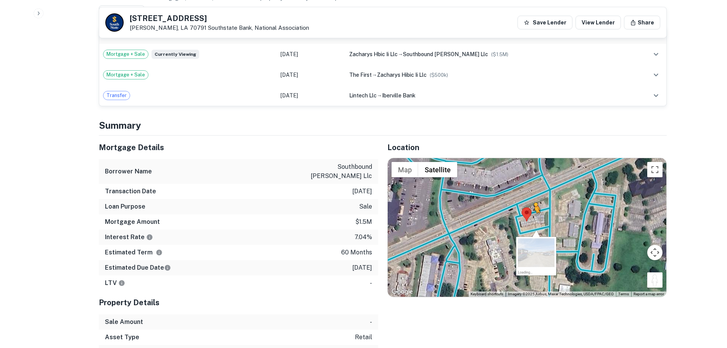
drag, startPoint x: 656, startPoint y: 272, endPoint x: 534, endPoint y: 211, distance: 136.7
click at [534, 211] on div "To activate drag with keyboard, press Alt + Enter. Once in keyboard drag state,…" at bounding box center [527, 227] width 279 height 138
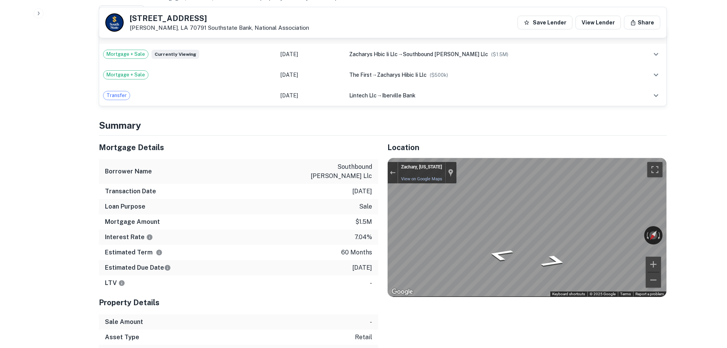
click at [158, 18] on h5 "5912 Main St" at bounding box center [219, 19] width 179 height 8
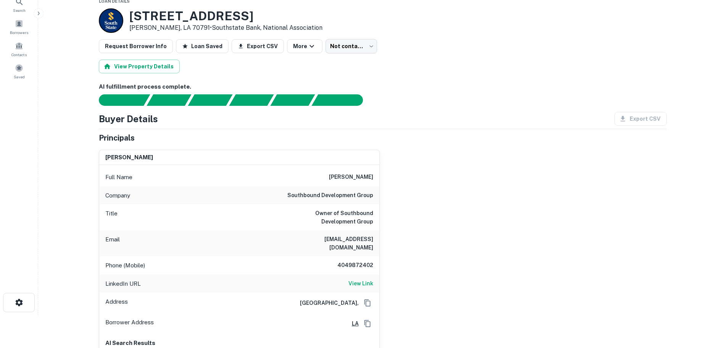
scroll to position [76, 0]
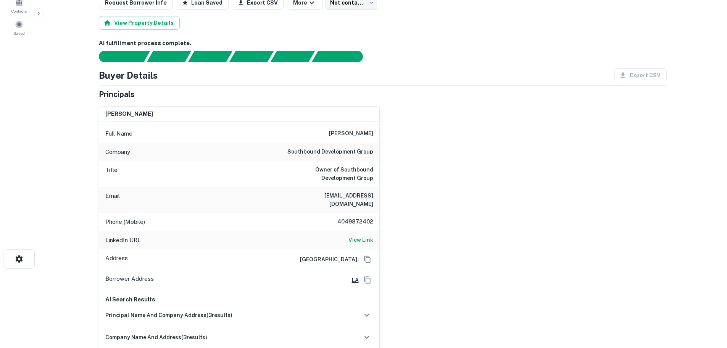
click at [349, 218] on h6 "4049872402" at bounding box center [350, 221] width 46 height 9
click at [352, 217] on h6 "4049872402" at bounding box center [350, 221] width 46 height 9
click at [363, 235] on h6 "View Link" at bounding box center [360, 239] width 25 height 8
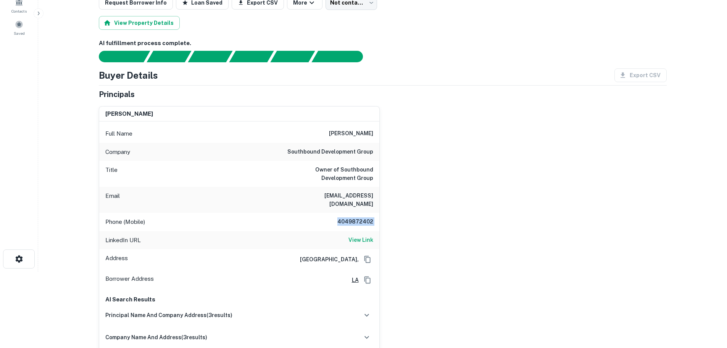
click at [356, 217] on h6 "4049872402" at bounding box center [350, 221] width 46 height 9
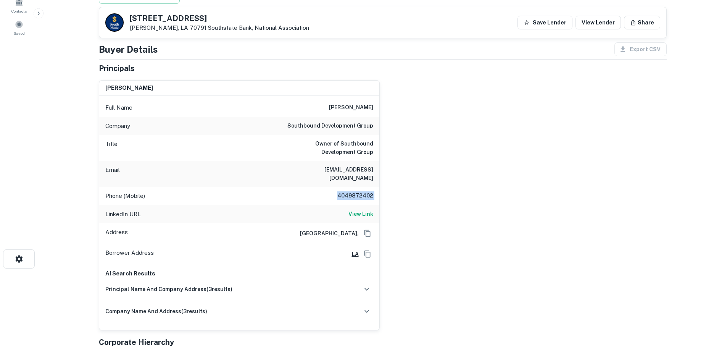
click at [354, 191] on h6 "4049872402" at bounding box center [350, 195] width 46 height 9
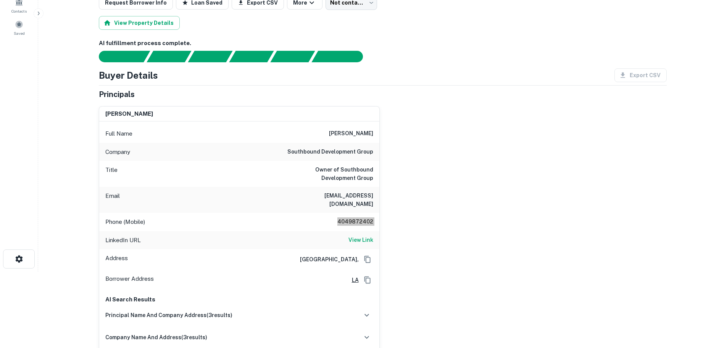
scroll to position [0, 0]
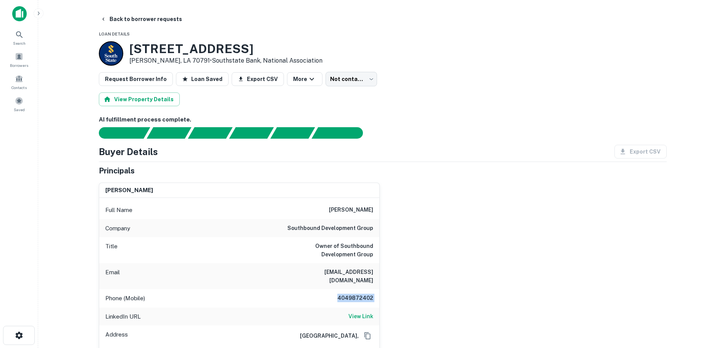
drag, startPoint x: 156, startPoint y: 17, endPoint x: 179, endPoint y: 53, distance: 42.9
click at [156, 17] on button "Back to borrower requests" at bounding box center [141, 19] width 88 height 14
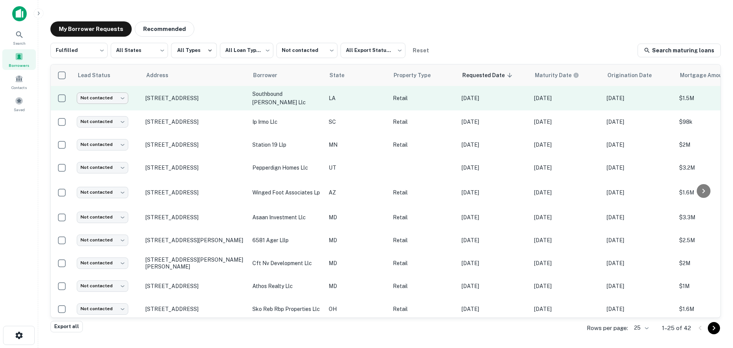
click at [117, 104] on body "**********" at bounding box center [366, 174] width 733 height 348
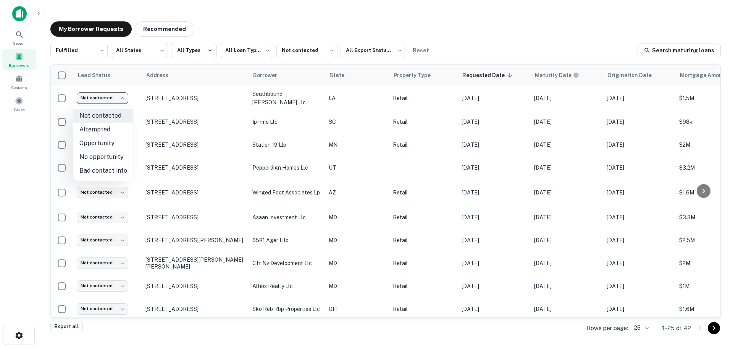
click at [116, 131] on li "Attempted" at bounding box center [103, 130] width 60 height 14
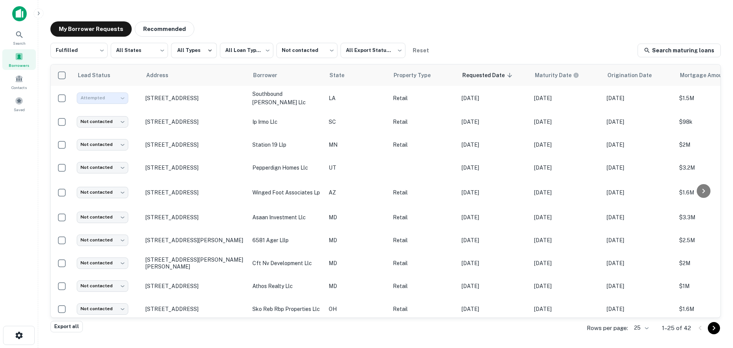
type input "*********"
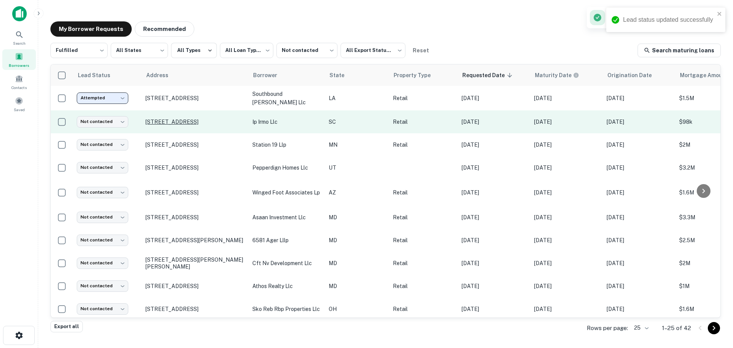
click at [181, 125] on p "1325 Dutch Fork Rd Irmo, SC 29063" at bounding box center [194, 121] width 99 height 7
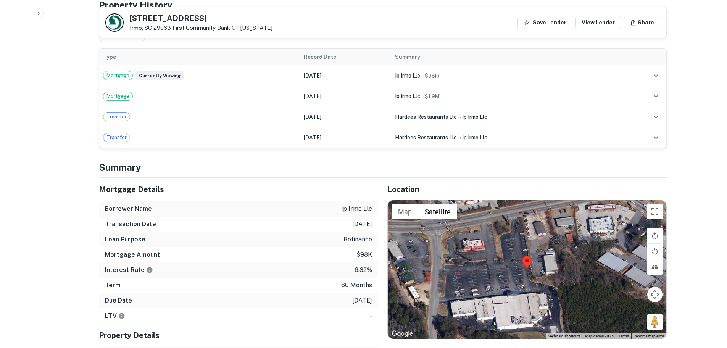
scroll to position [954, 0]
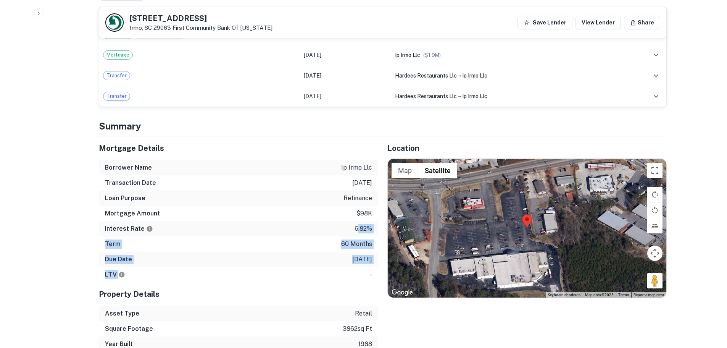
drag, startPoint x: 358, startPoint y: 239, endPoint x: 358, endPoint y: 196, distance: 42.7
click at [358, 196] on div "Mortgage Details Borrower Name ip irmo llc Transaction Date 5/1/2024 Loan Purpo…" at bounding box center [238, 209] width 279 height 146
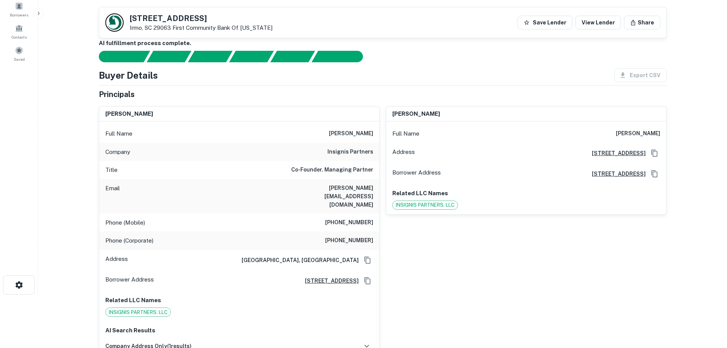
scroll to position [0, 0]
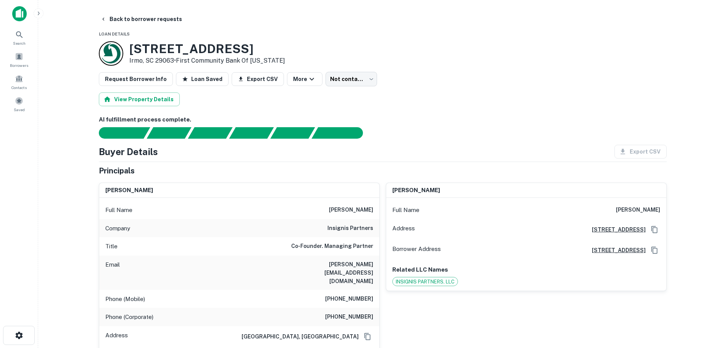
click at [177, 50] on h3 "1325 Dutch Fork Rd" at bounding box center [207, 49] width 156 height 15
click at [355, 228] on h6 "insignis partners" at bounding box center [350, 228] width 46 height 9
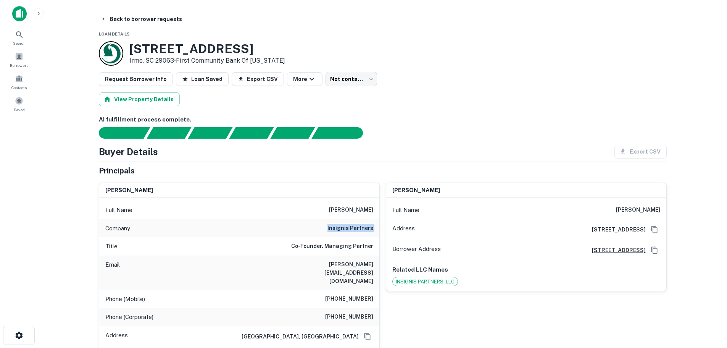
click at [355, 228] on h6 "insignis partners" at bounding box center [350, 228] width 46 height 9
drag, startPoint x: 121, startPoint y: 25, endPoint x: 123, endPoint y: 21, distance: 4.3
click at [121, 25] on button "Back to borrower requests" at bounding box center [141, 19] width 88 height 14
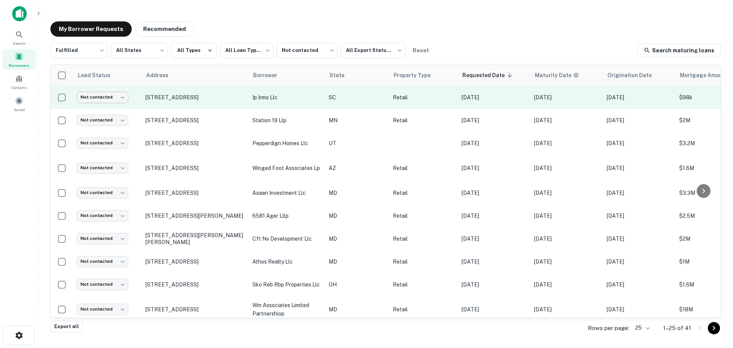
click at [101, 103] on body "**********" at bounding box center [366, 174] width 733 height 348
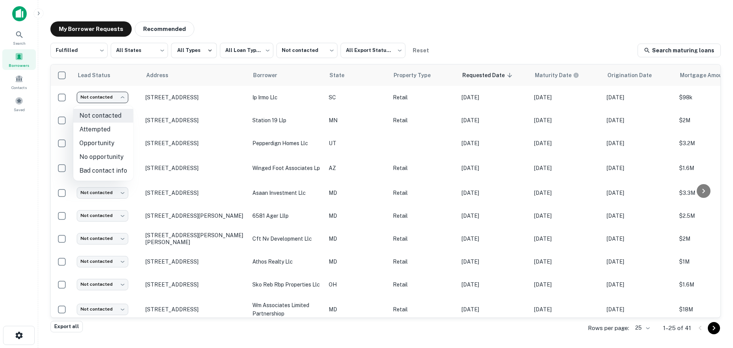
click at [103, 156] on li "No opportunity" at bounding box center [103, 157] width 60 height 14
type input "**********"
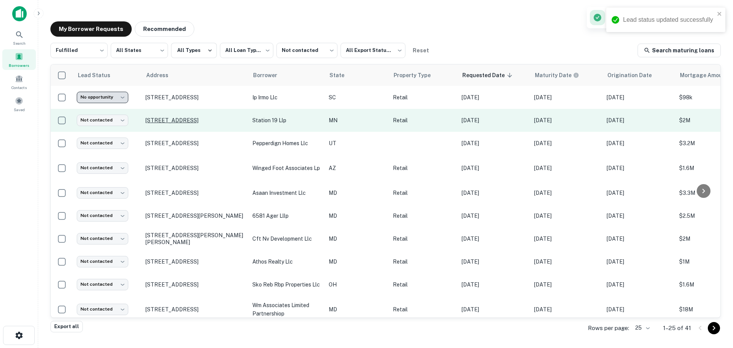
click at [172, 123] on p "2001 University Ave Se Minneapolis, MN 55414" at bounding box center [194, 120] width 99 height 7
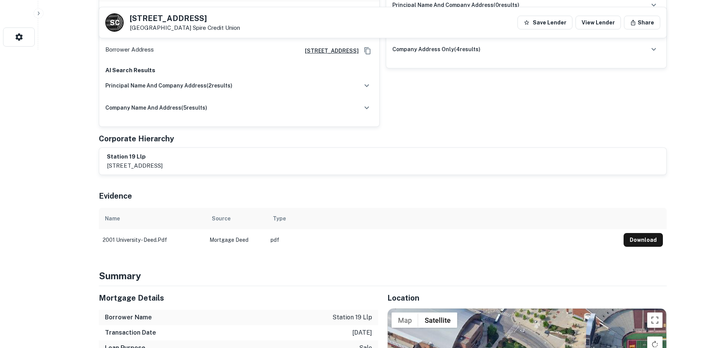
scroll to position [458, 0]
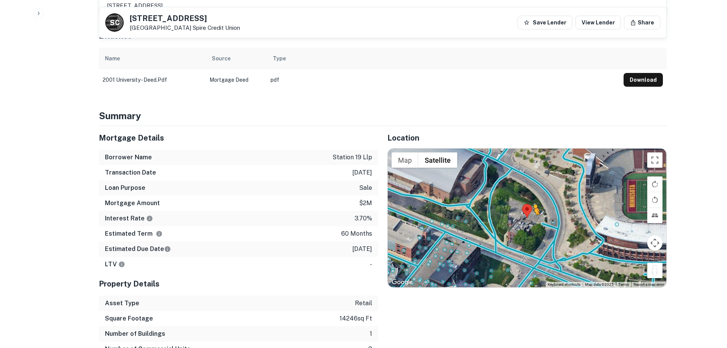
drag, startPoint x: 653, startPoint y: 260, endPoint x: 534, endPoint y: 207, distance: 130.4
click at [534, 207] on div "To activate drag with keyboard, press Alt + Enter. Once in keyboard drag state,…" at bounding box center [527, 217] width 279 height 138
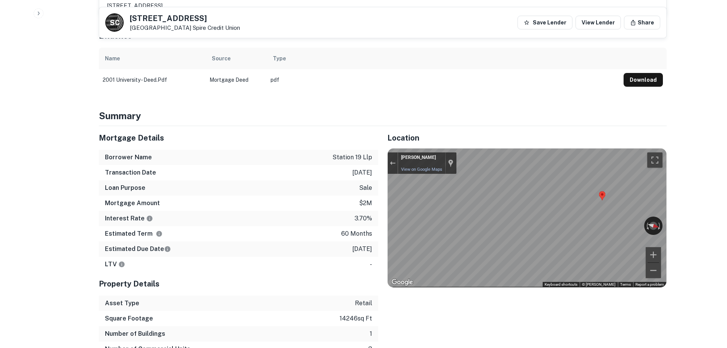
click at [399, 152] on div "Kris Lange View on Google Maps Custom Imagery" at bounding box center [427, 162] width 58 height 21
click at [207, 22] on h5 "2001 UNIVERSITY AVE SE" at bounding box center [185, 19] width 110 height 8
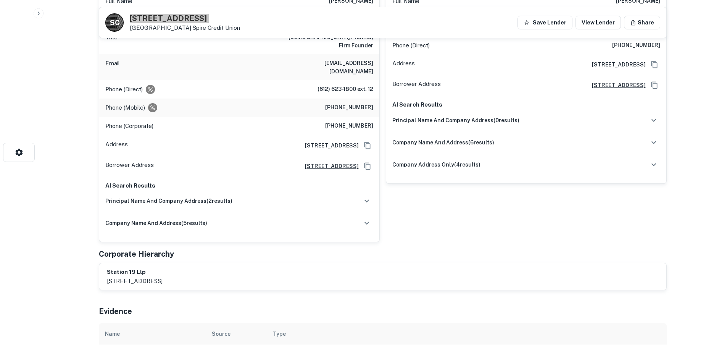
scroll to position [114, 0]
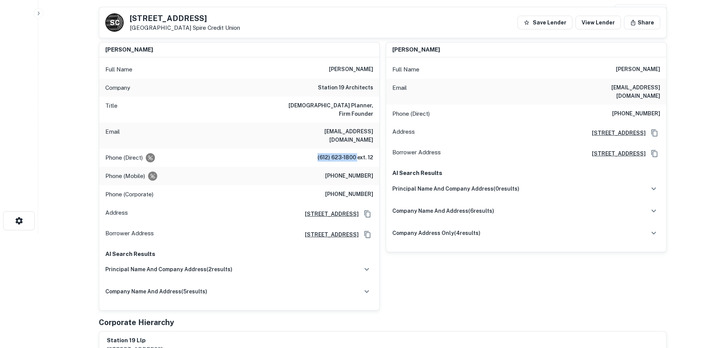
drag, startPoint x: 316, startPoint y: 144, endPoint x: 358, endPoint y: 140, distance: 41.7
click at [358, 148] on div "Phone (Direct) (612) 623-1800 ext. 12" at bounding box center [239, 157] width 280 height 18
click at [348, 90] on h6 "station 19 architects" at bounding box center [345, 87] width 55 height 9
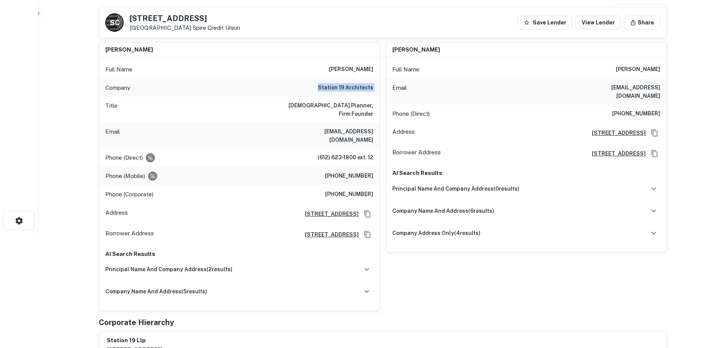
click at [338, 150] on div "Phone (Direct) (612) 623-1800 ext. 12" at bounding box center [239, 157] width 280 height 18
click at [342, 171] on h6 "(651) 491-1354" at bounding box center [349, 175] width 48 height 9
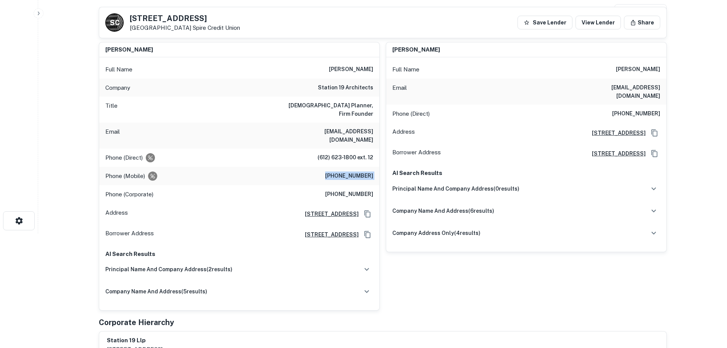
click at [342, 171] on h6 "(651) 491-1354" at bounding box center [349, 175] width 48 height 9
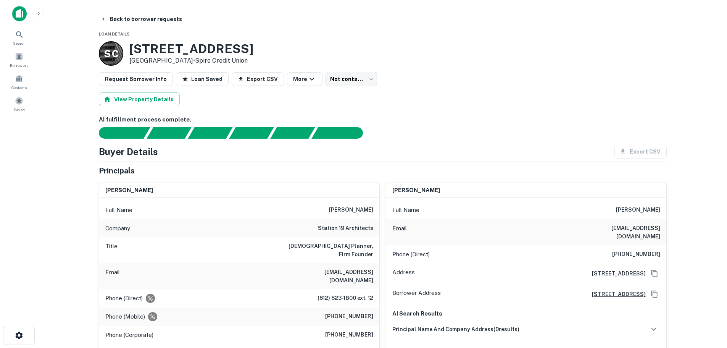
click at [618, 245] on div "Phone (Direct) (612) 308-2168" at bounding box center [526, 254] width 280 height 18
click at [649, 250] on h6 "(612) 308-2168" at bounding box center [636, 254] width 48 height 9
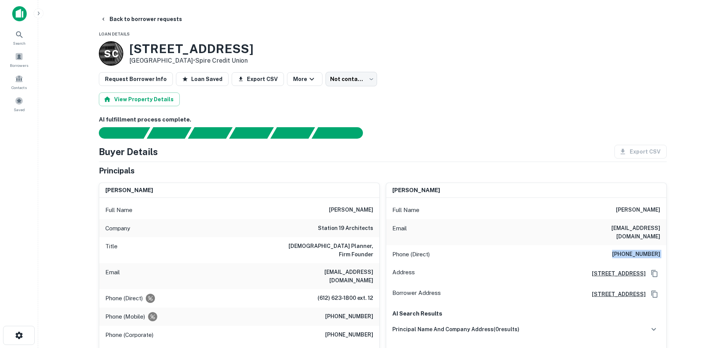
click at [649, 250] on h6 "(612) 308-2168" at bounding box center [636, 254] width 48 height 9
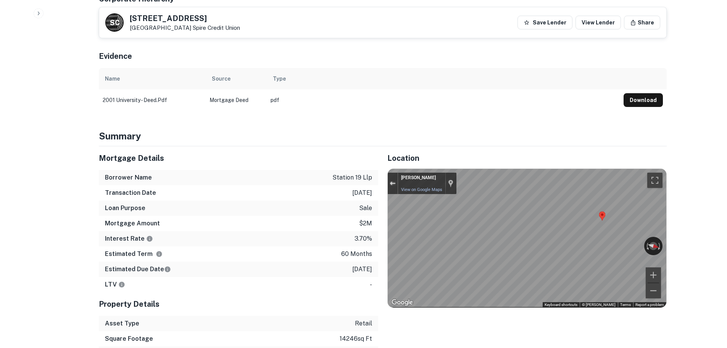
scroll to position [534, 0]
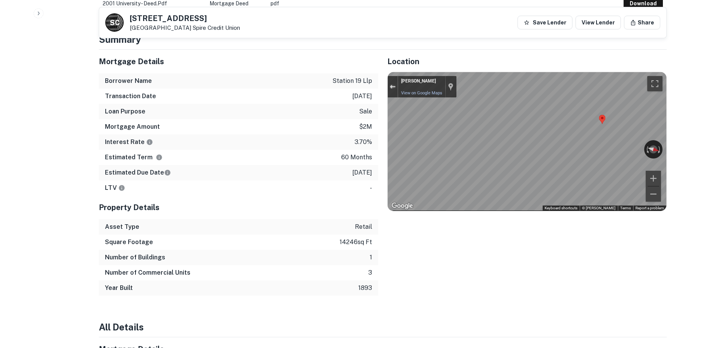
click at [390, 82] on button "Exit the Street View" at bounding box center [393, 87] width 10 height 10
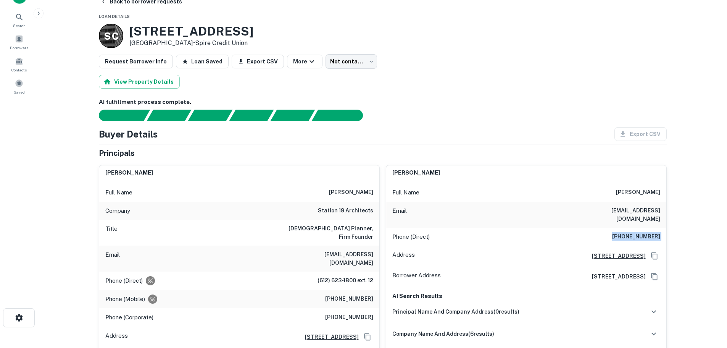
scroll to position [0, 0]
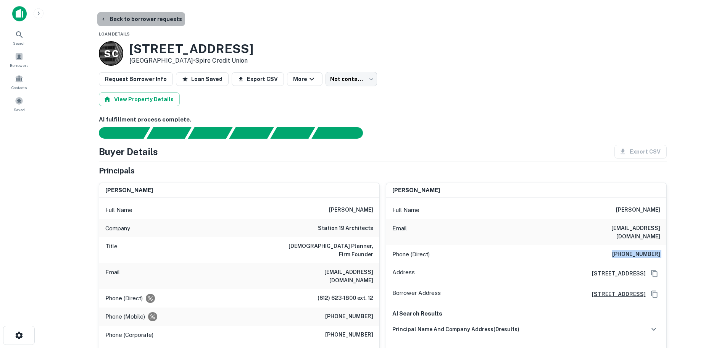
click at [160, 18] on button "Back to borrower requests" at bounding box center [141, 19] width 88 height 14
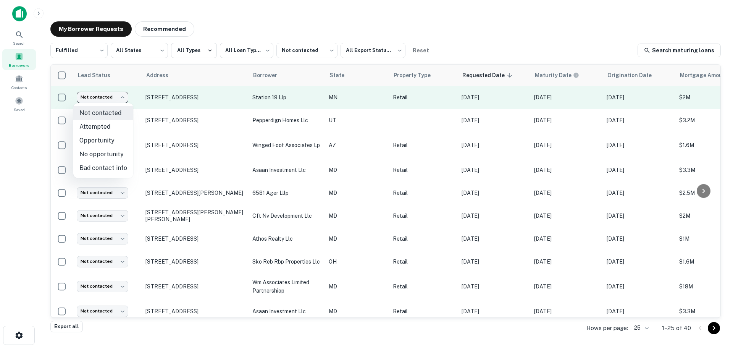
click at [123, 97] on body "**********" at bounding box center [366, 174] width 733 height 348
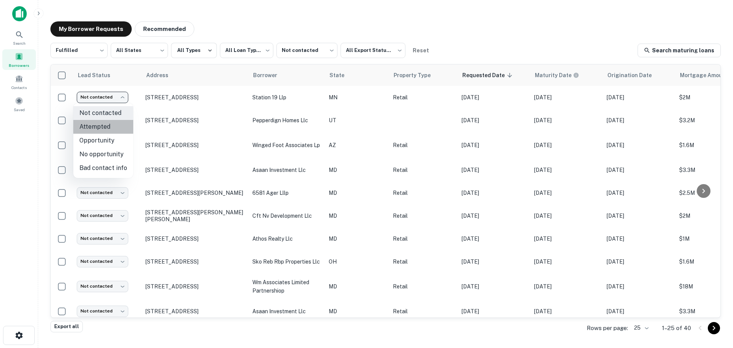
click at [114, 124] on li "Attempted" at bounding box center [103, 127] width 60 height 14
type input "*********"
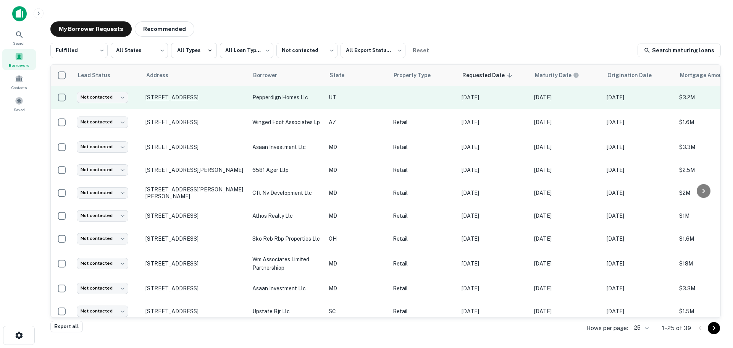
click at [180, 99] on p "321 E Crossroads Blvd Saratoga Springs, UT 84045" at bounding box center [194, 97] width 99 height 7
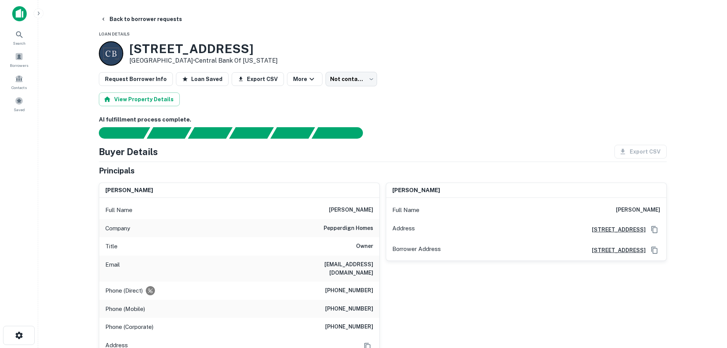
click at [356, 286] on h6 "(801) 509-6191" at bounding box center [349, 290] width 48 height 9
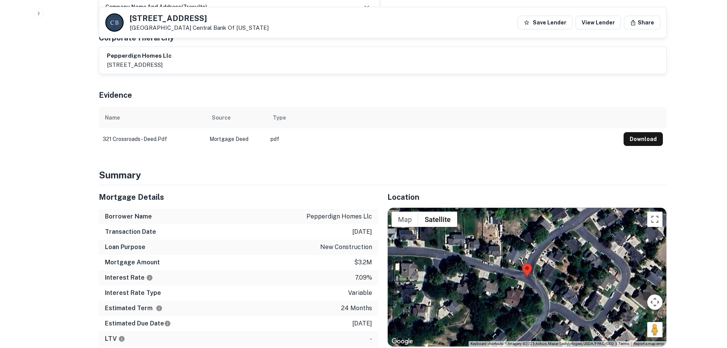
scroll to position [420, 0]
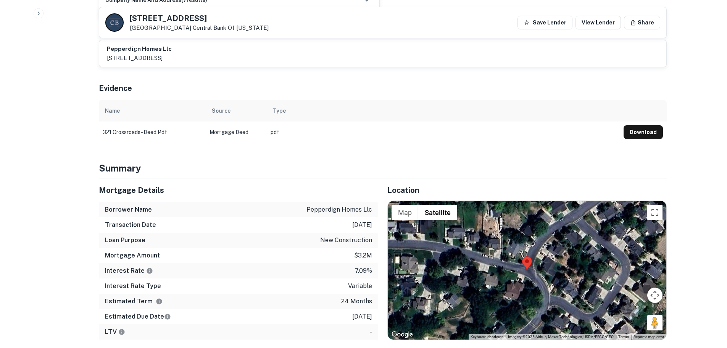
click at [174, 17] on h5 "321 E Crossroads Blvd" at bounding box center [199, 19] width 139 height 8
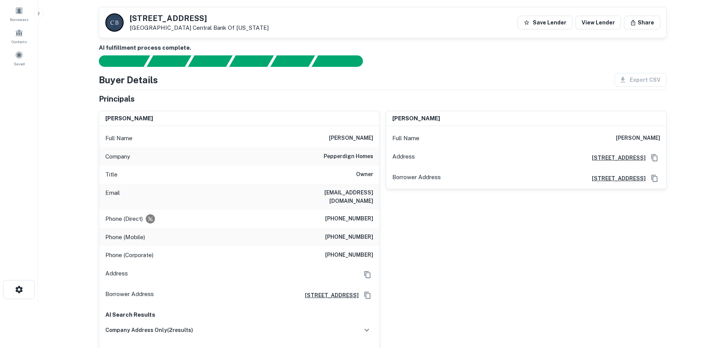
scroll to position [153, 0]
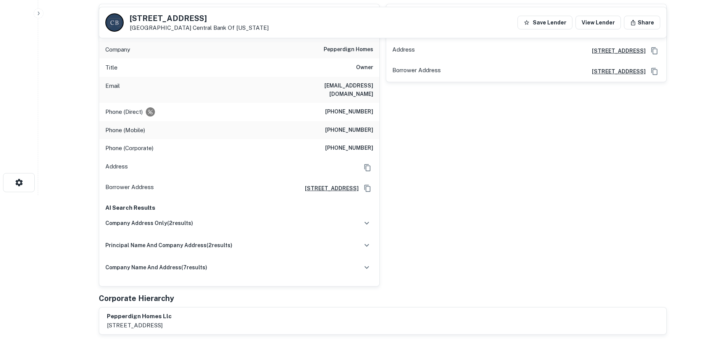
click at [345, 107] on h6 "(801) 509-6191" at bounding box center [349, 111] width 48 height 9
click at [345, 46] on h6 "pepperdign homes" at bounding box center [349, 49] width 50 height 9
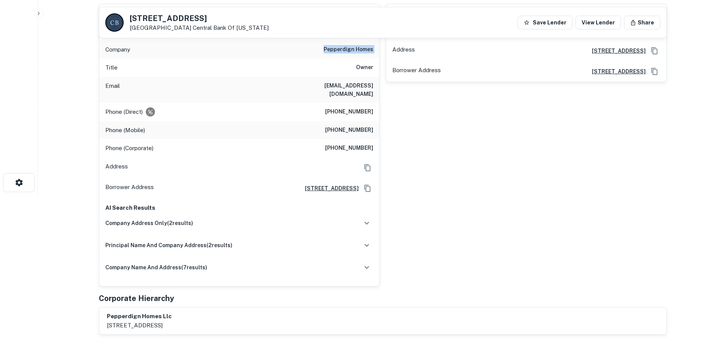
click at [345, 46] on h6 "pepperdign homes" at bounding box center [349, 49] width 50 height 9
click at [350, 107] on h6 "(801) 509-6191" at bounding box center [349, 111] width 48 height 9
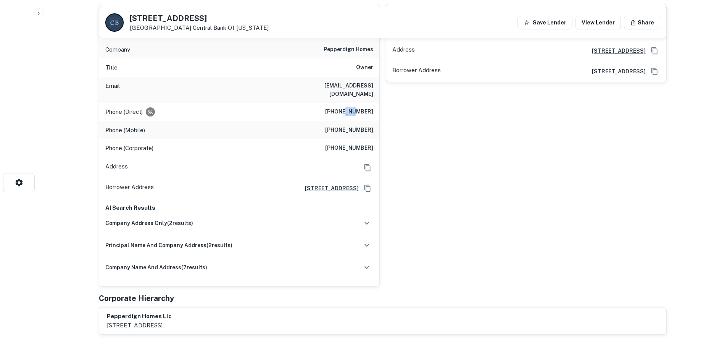
click at [350, 107] on h6 "(801) 509-6191" at bounding box center [349, 111] width 48 height 9
click at [360, 127] on div "Phone (Mobile) (801) 609-1134" at bounding box center [239, 130] width 280 height 18
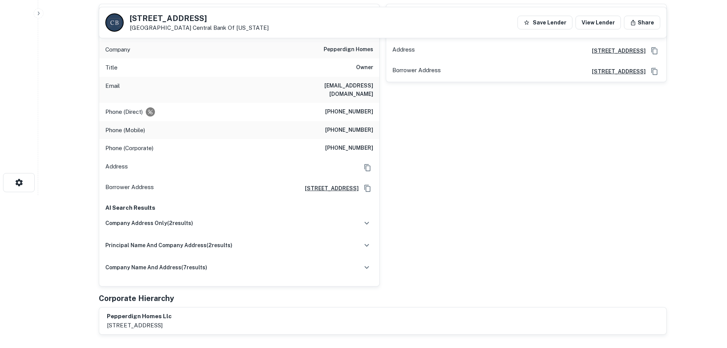
click at [351, 144] on h6 "(801) 899-6223" at bounding box center [349, 148] width 48 height 9
click at [507, 161] on div "eric wolf Full Name eric wolf Address 1518 West 3600 North, Pleasant Grove, UT …" at bounding box center [523, 142] width 287 height 289
